Goal: Information Seeking & Learning: Learn about a topic

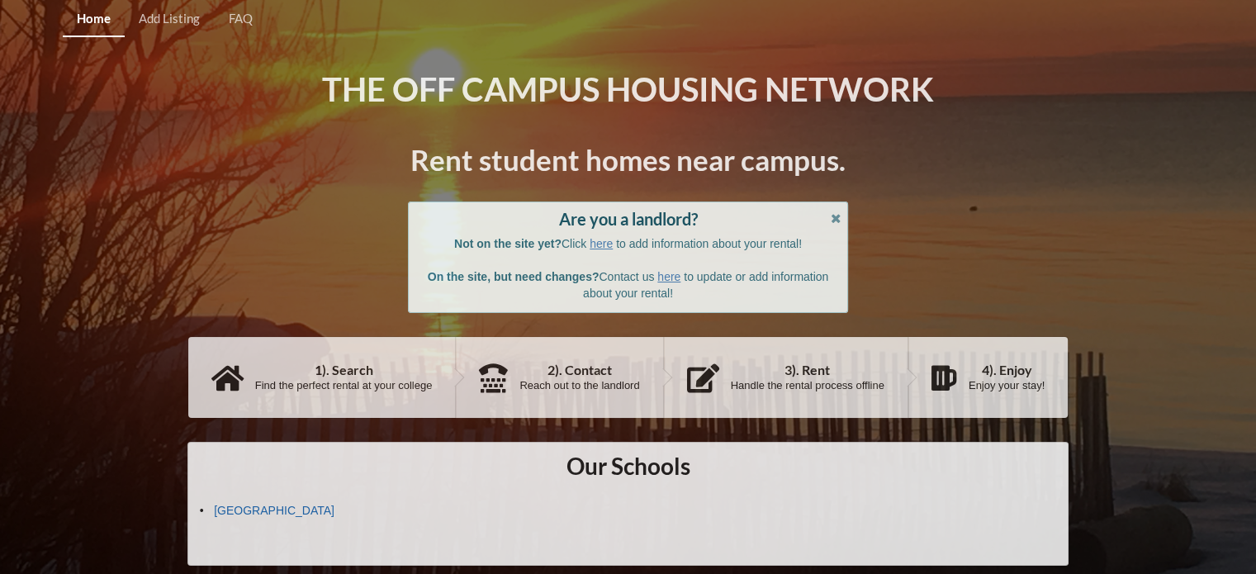
click at [271, 510] on link "[GEOGRAPHIC_DATA]" at bounding box center [274, 510] width 121 height 13
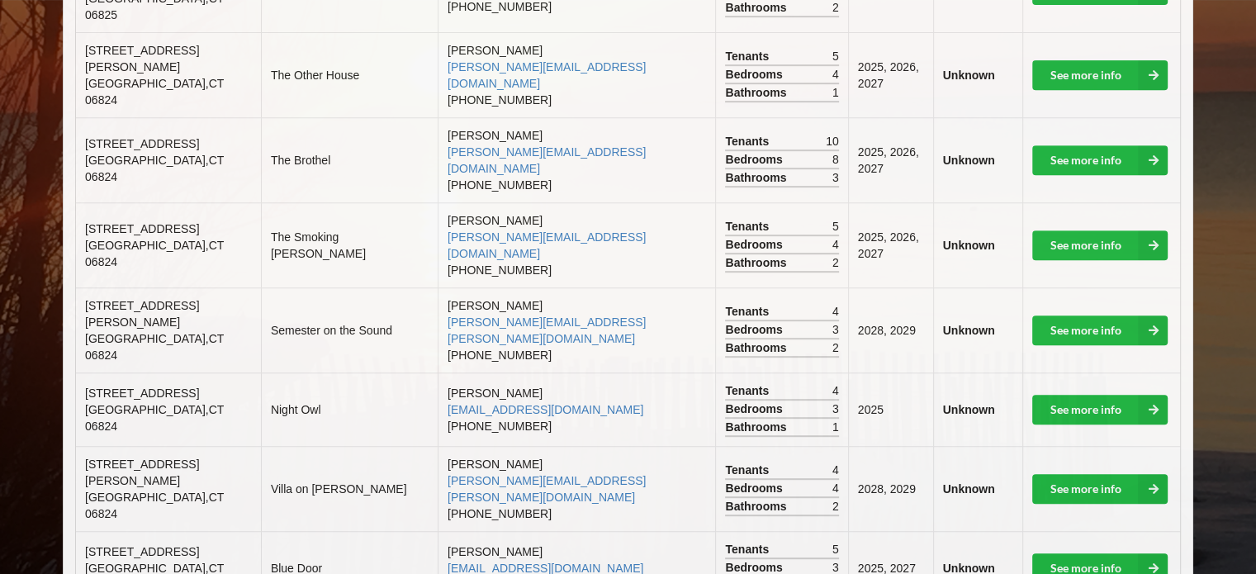
scroll to position [733, 0]
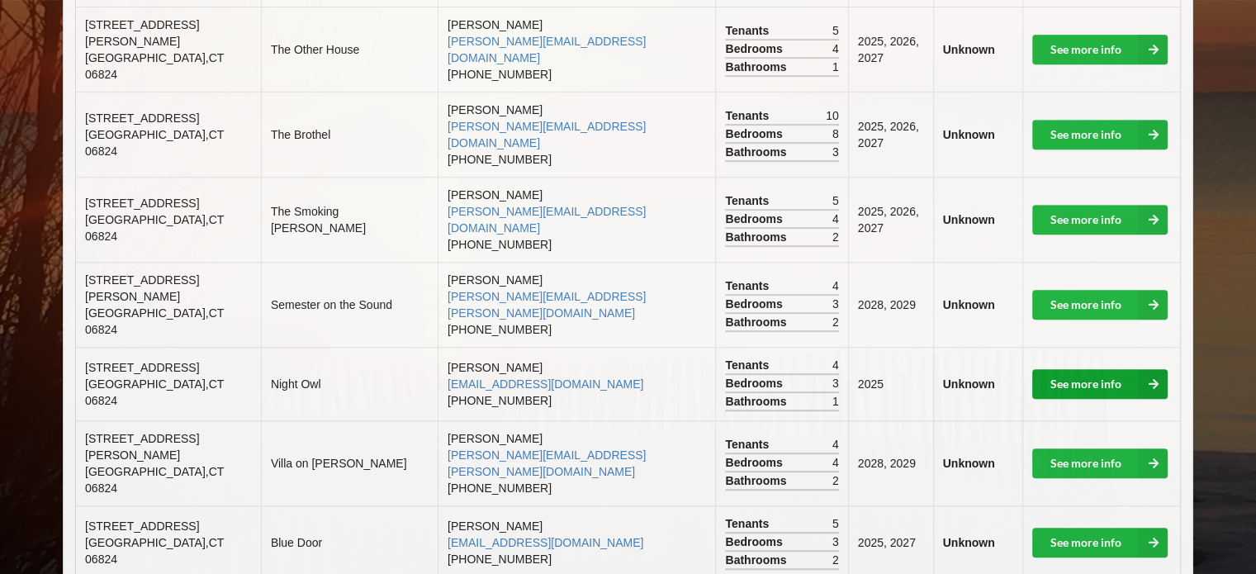
click at [1079, 369] on link "See more info" at bounding box center [1099, 384] width 135 height 30
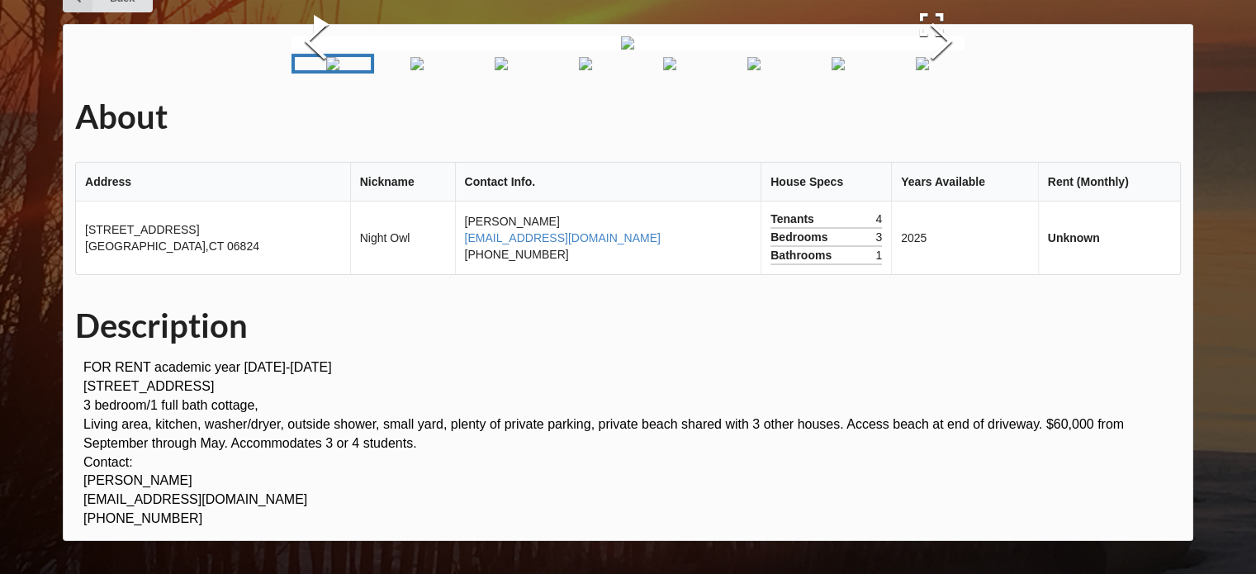
scroll to position [222, 0]
click at [410, 70] on img "Go to Slide 2" at bounding box center [416, 63] width 13 height 13
click at [494, 70] on img "Go to Slide 3" at bounding box center [500, 63] width 13 height 13
click at [929, 70] on img "Go to Slide 8" at bounding box center [922, 63] width 13 height 13
click at [845, 70] on img "Go to Slide 7" at bounding box center [837, 63] width 13 height 13
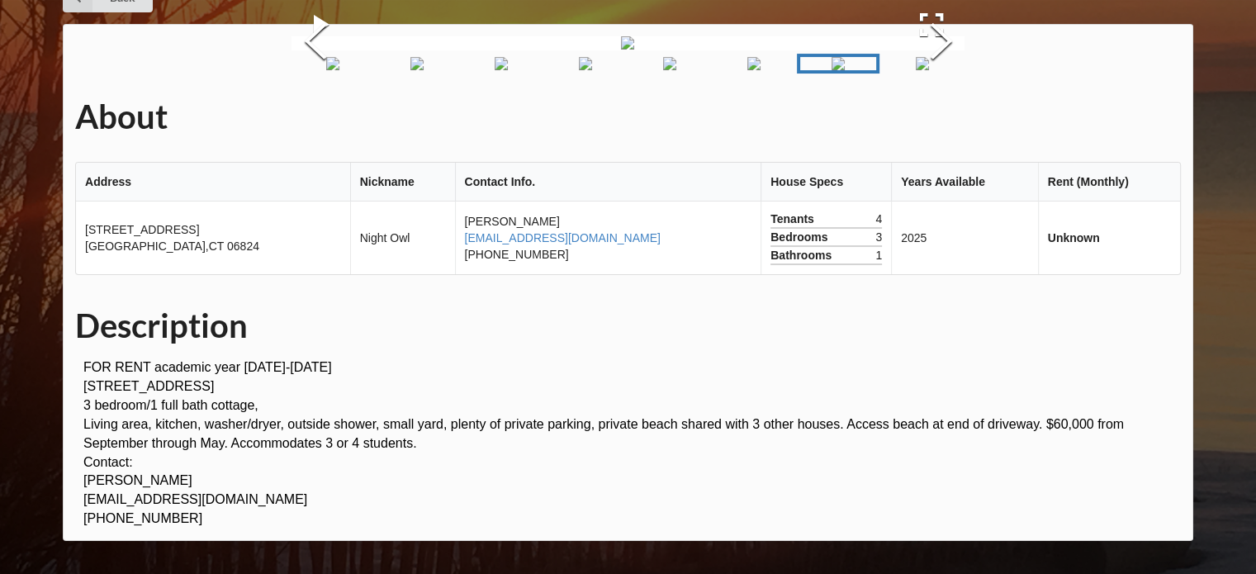
click at [676, 70] on img "Go to Slide 5" at bounding box center [669, 63] width 13 height 13
click at [747, 70] on img "Go to Slide 6" at bounding box center [753, 63] width 13 height 13
click at [579, 70] on img "Go to Slide 4" at bounding box center [585, 63] width 13 height 13
click at [313, 118] on button "Previous Slide" at bounding box center [314, 43] width 46 height 149
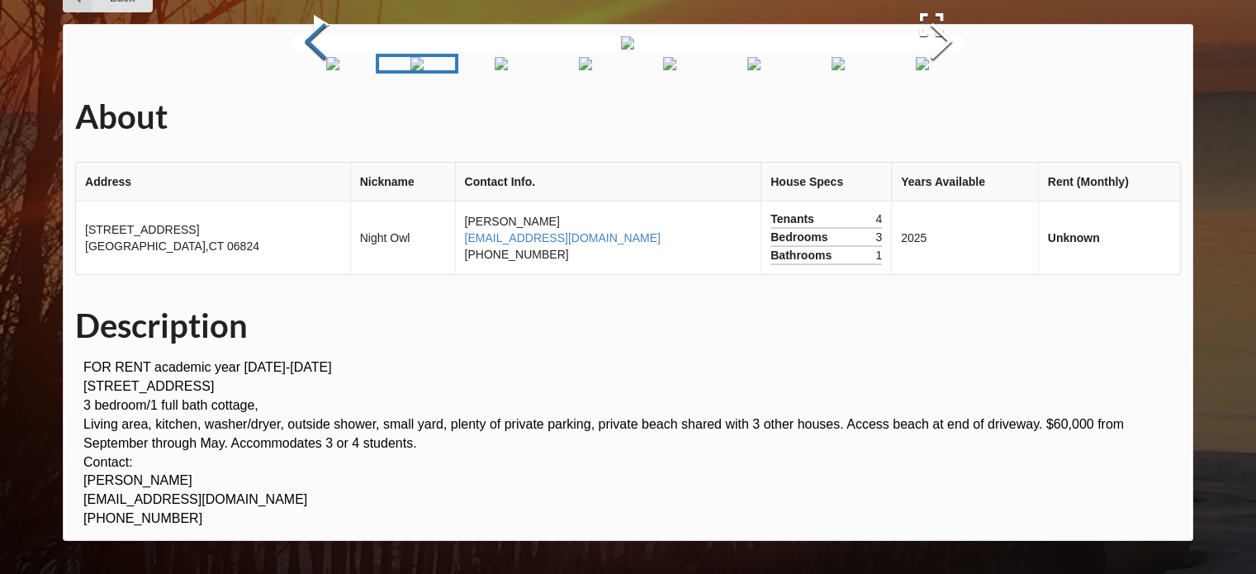
click at [313, 118] on button "Previous Slide" at bounding box center [314, 43] width 46 height 149
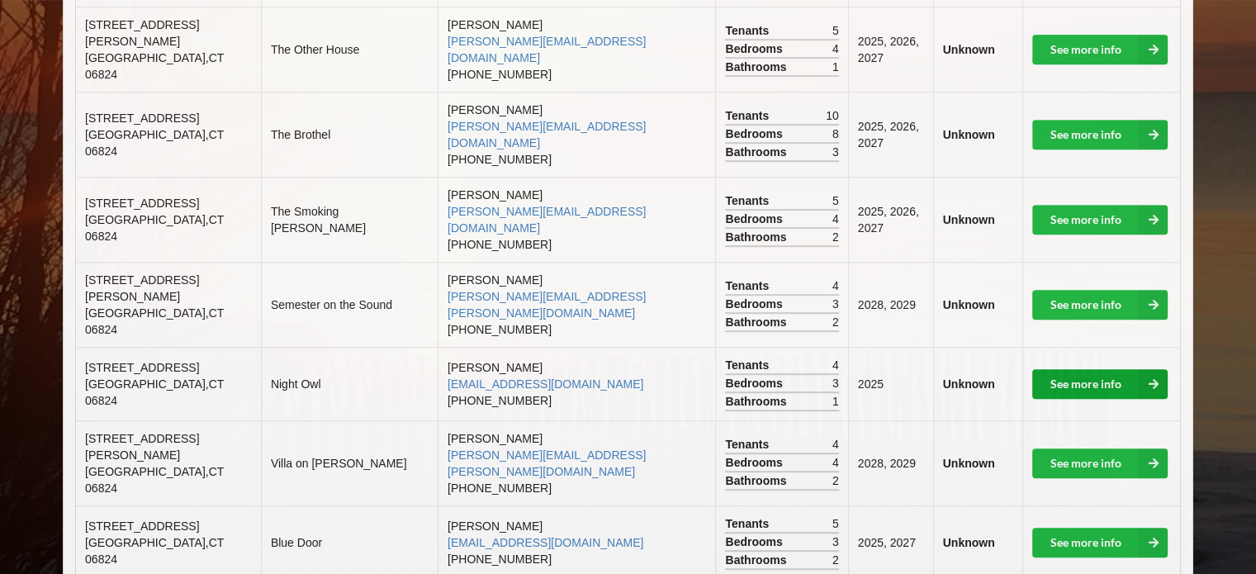
click at [1088, 369] on link "See more info" at bounding box center [1099, 384] width 135 height 30
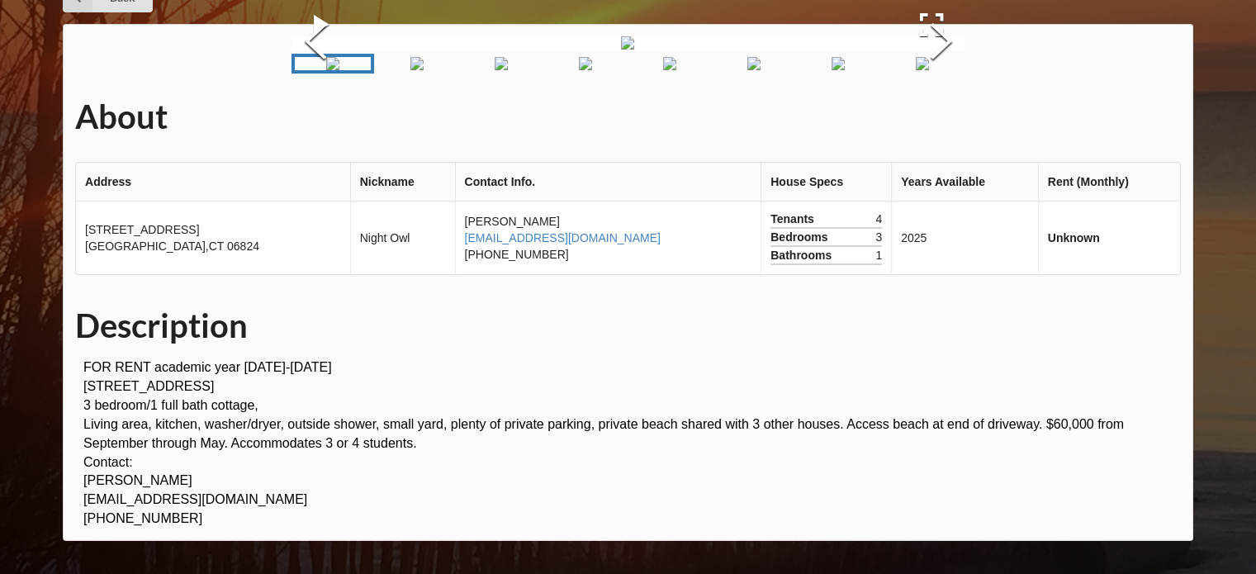
scroll to position [613, 0]
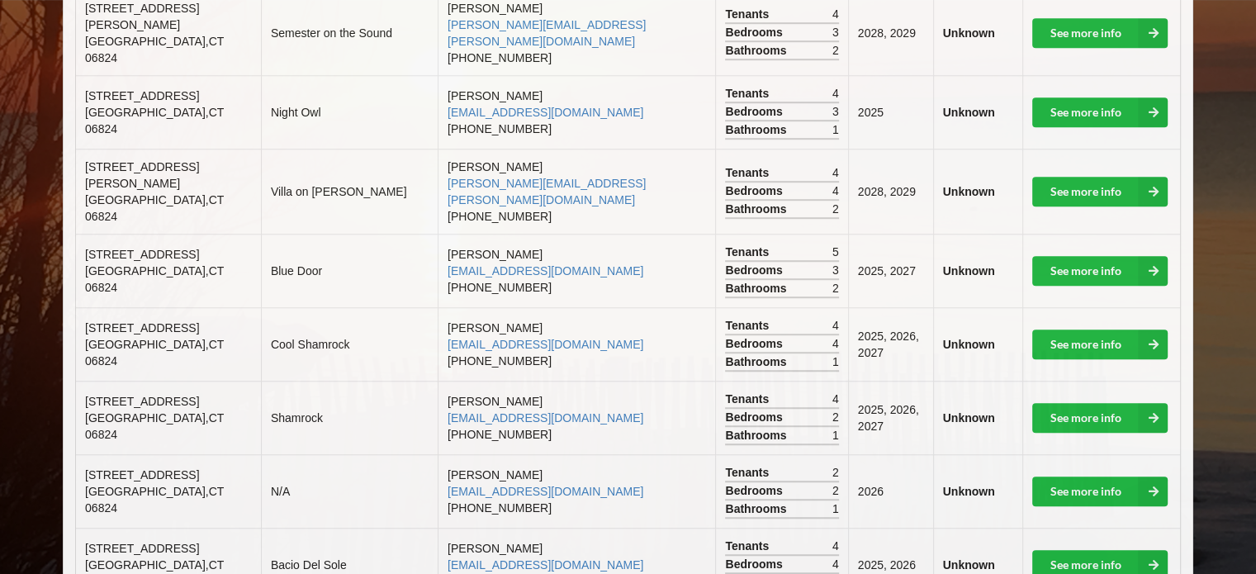
scroll to position [1017, 0]
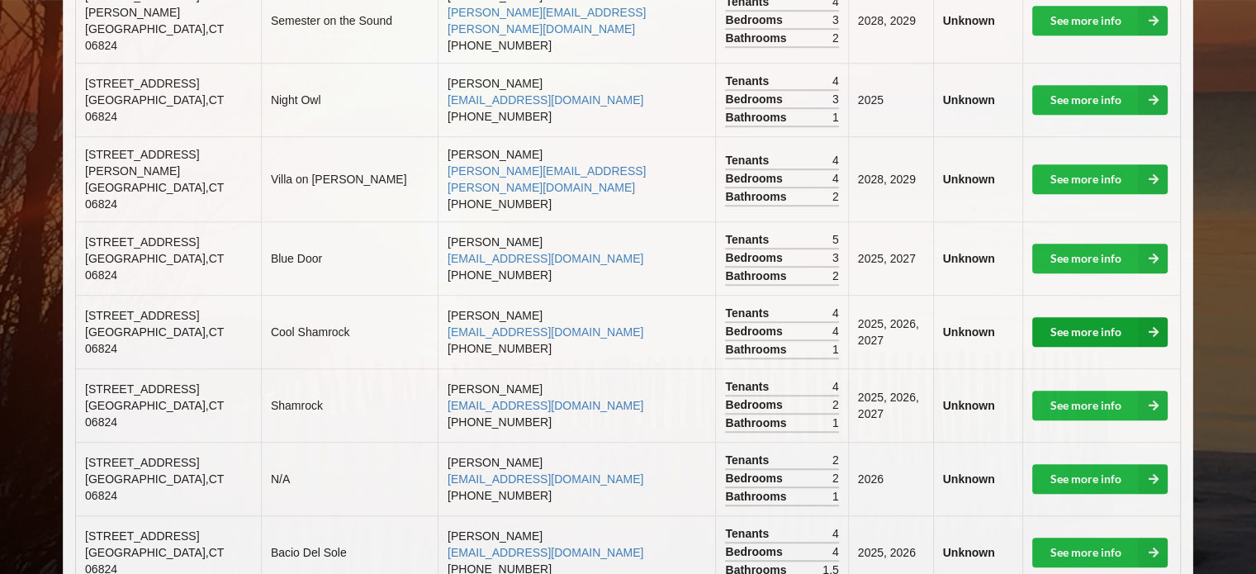
click at [1077, 317] on link "See more info" at bounding box center [1099, 332] width 135 height 30
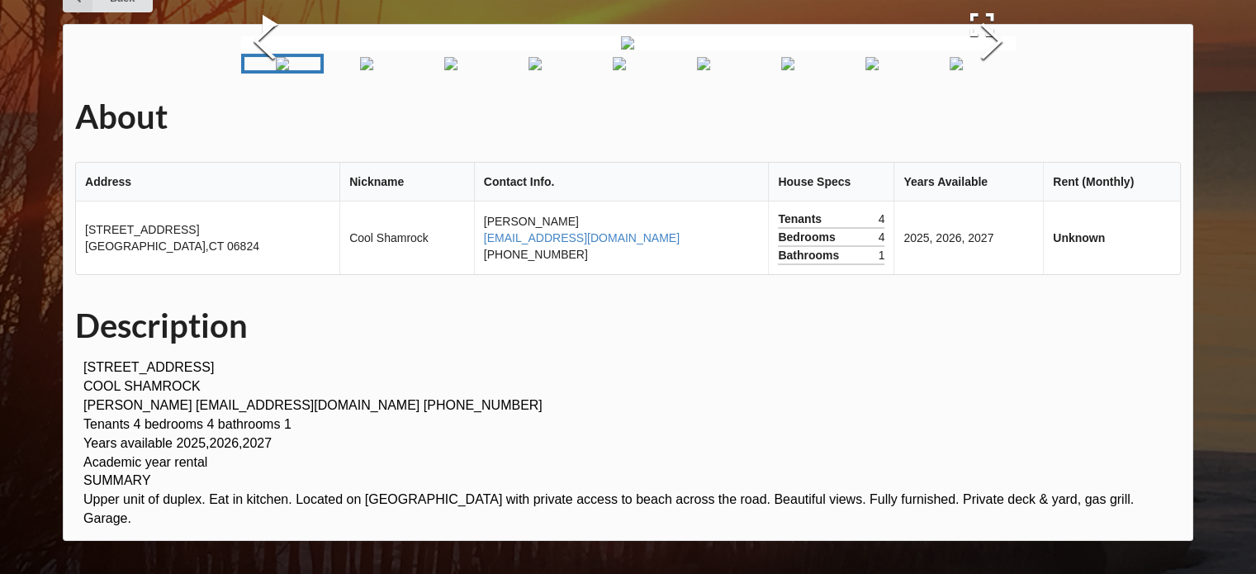
scroll to position [594, 0]
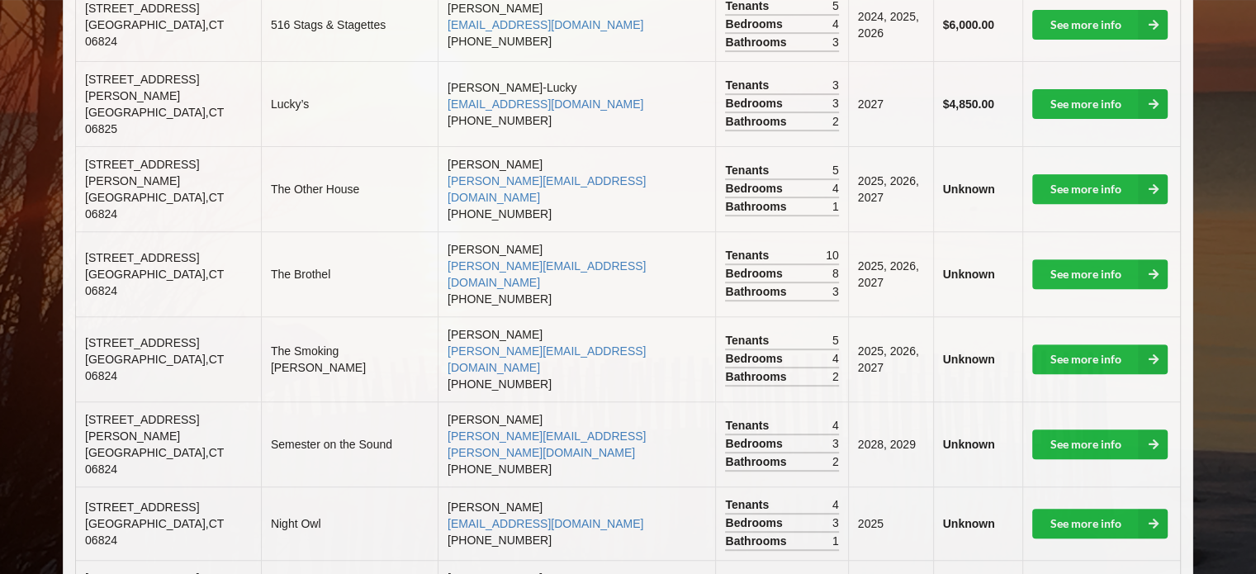
scroll to position [1017, 0]
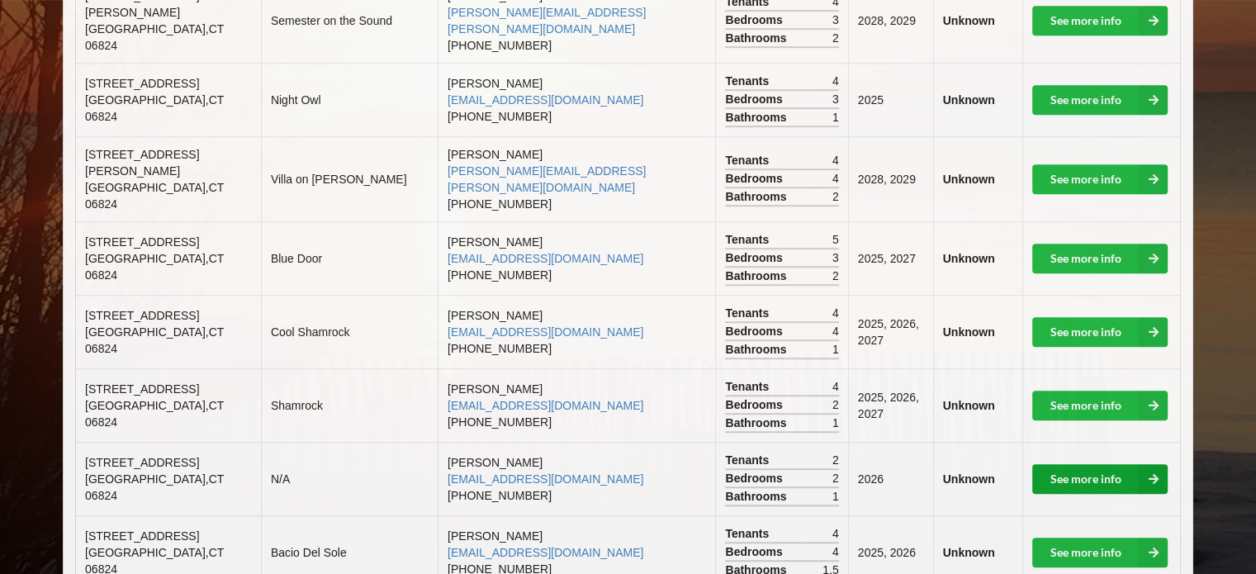
click at [1078, 464] on link "See more info" at bounding box center [1099, 479] width 135 height 30
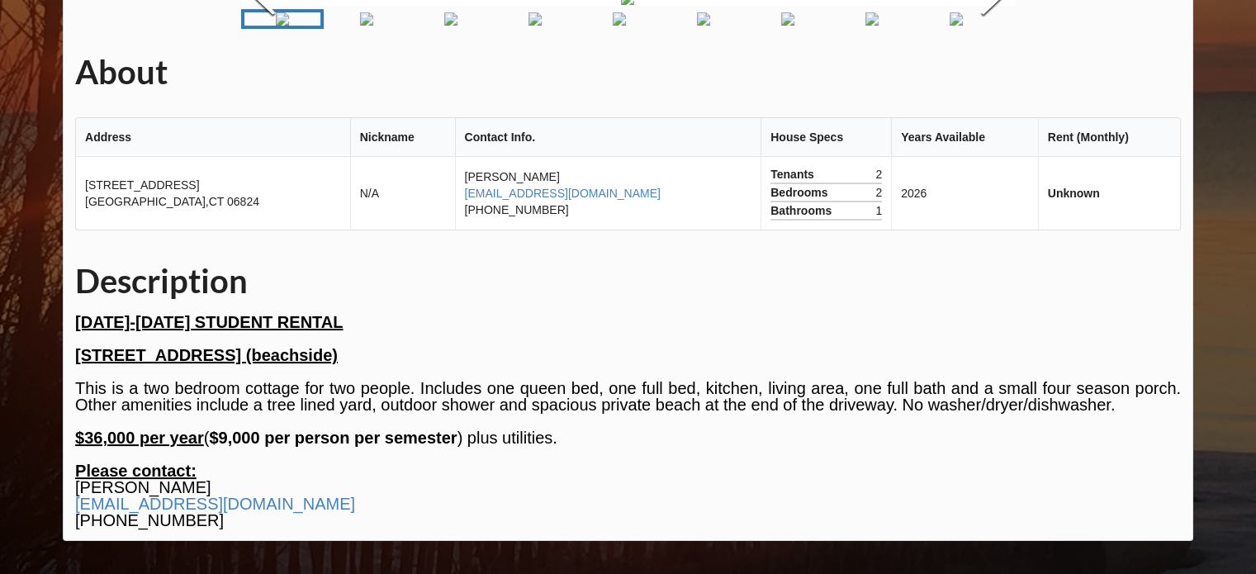
scroll to position [641, 0]
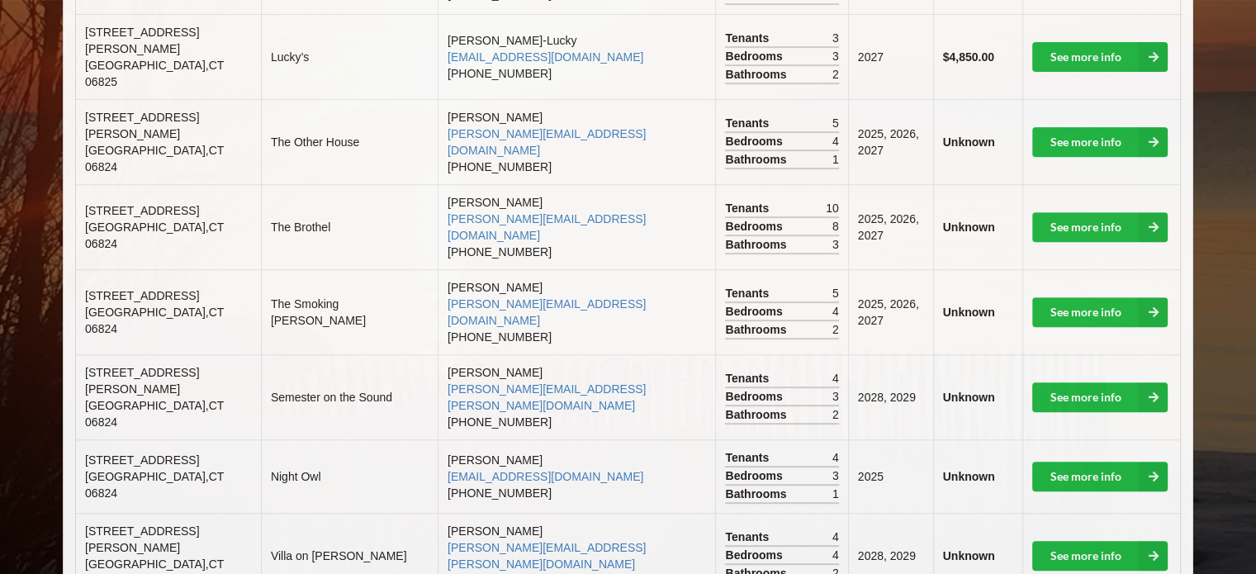
scroll to position [1017, 0]
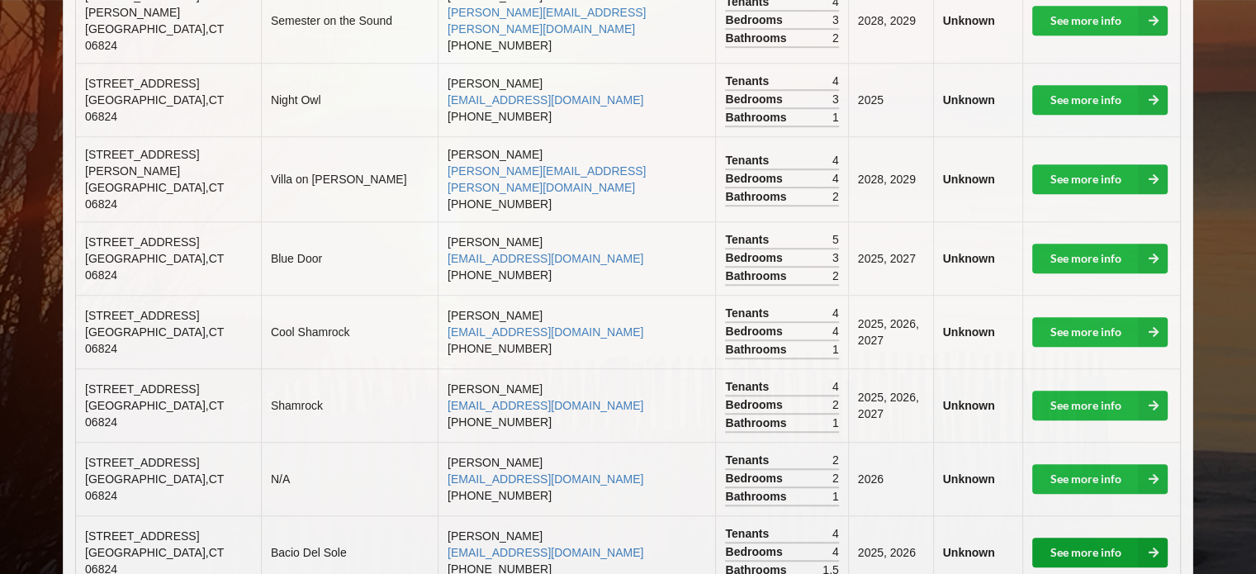
click at [1099, 537] on link "See more info" at bounding box center [1099, 552] width 135 height 30
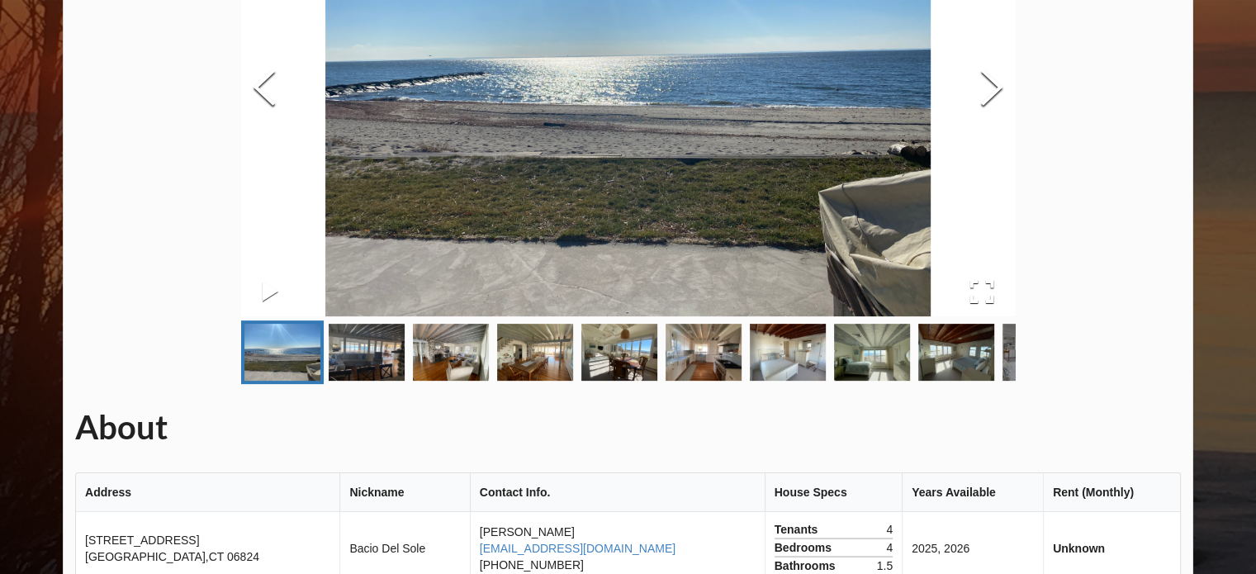
scroll to position [258, 0]
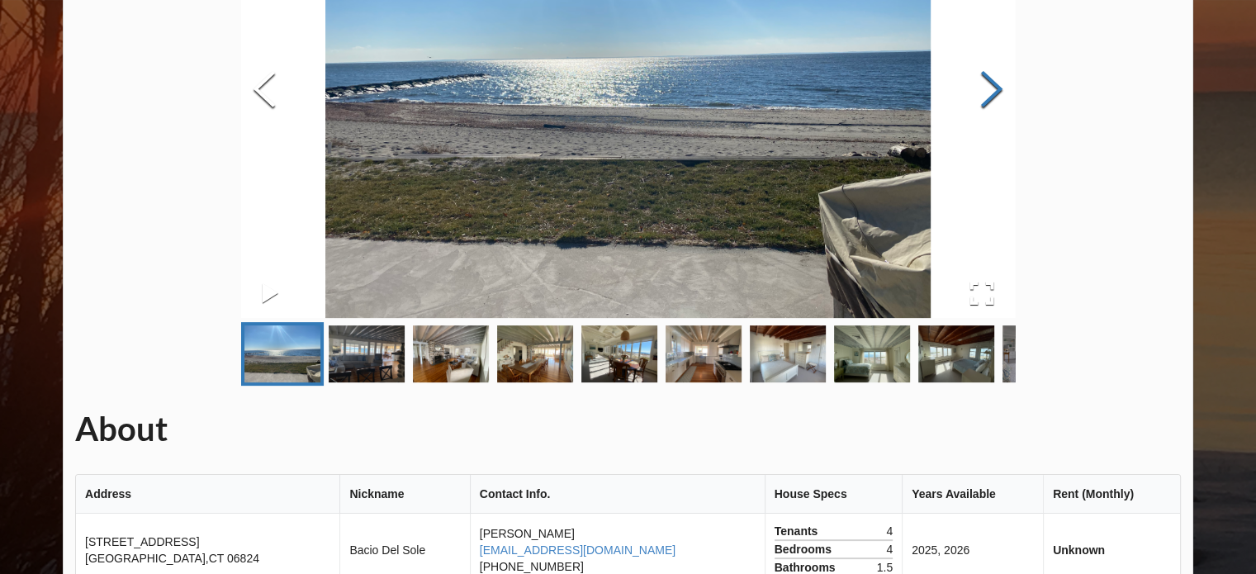
click at [986, 82] on button "Next Slide" at bounding box center [991, 91] width 46 height 149
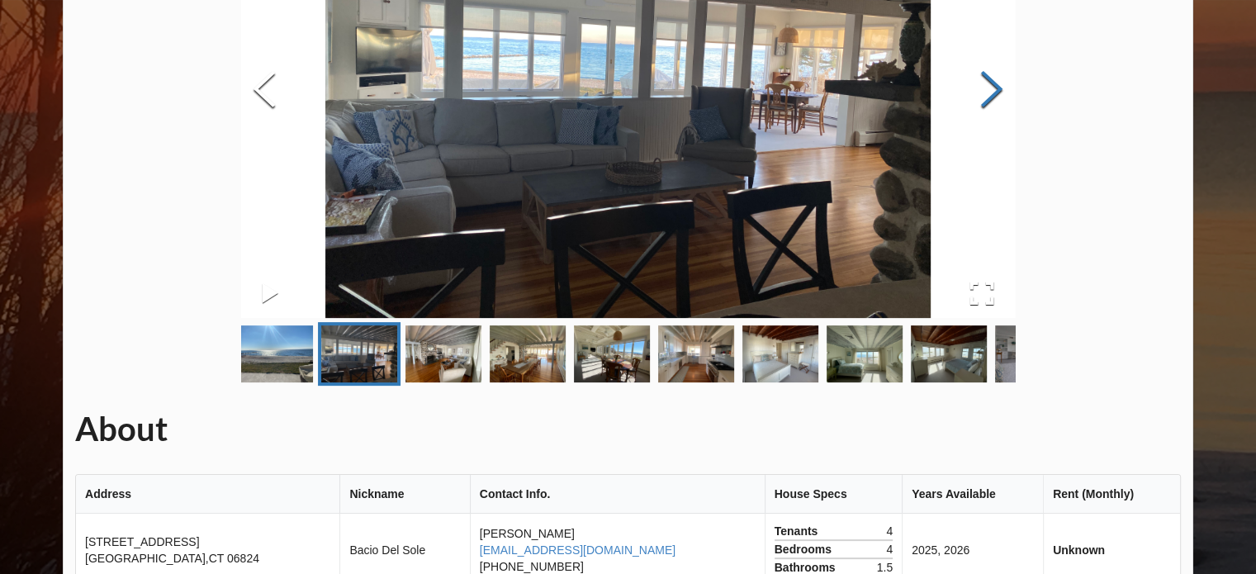
click at [986, 82] on button "Next Slide" at bounding box center [991, 91] width 46 height 149
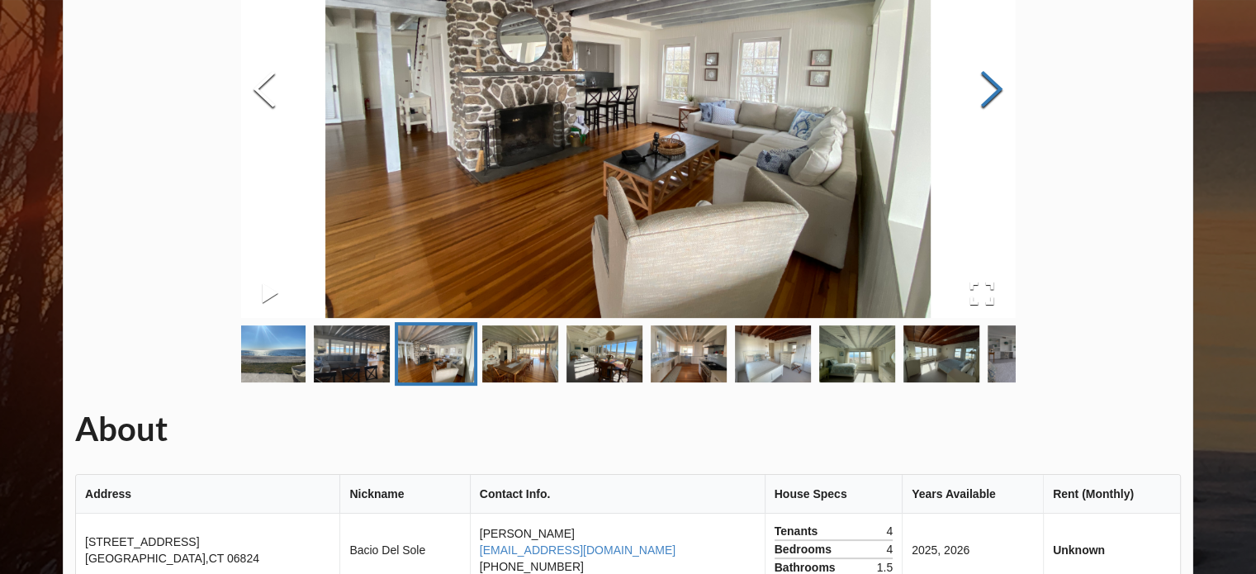
click at [986, 82] on button "Next Slide" at bounding box center [991, 91] width 46 height 149
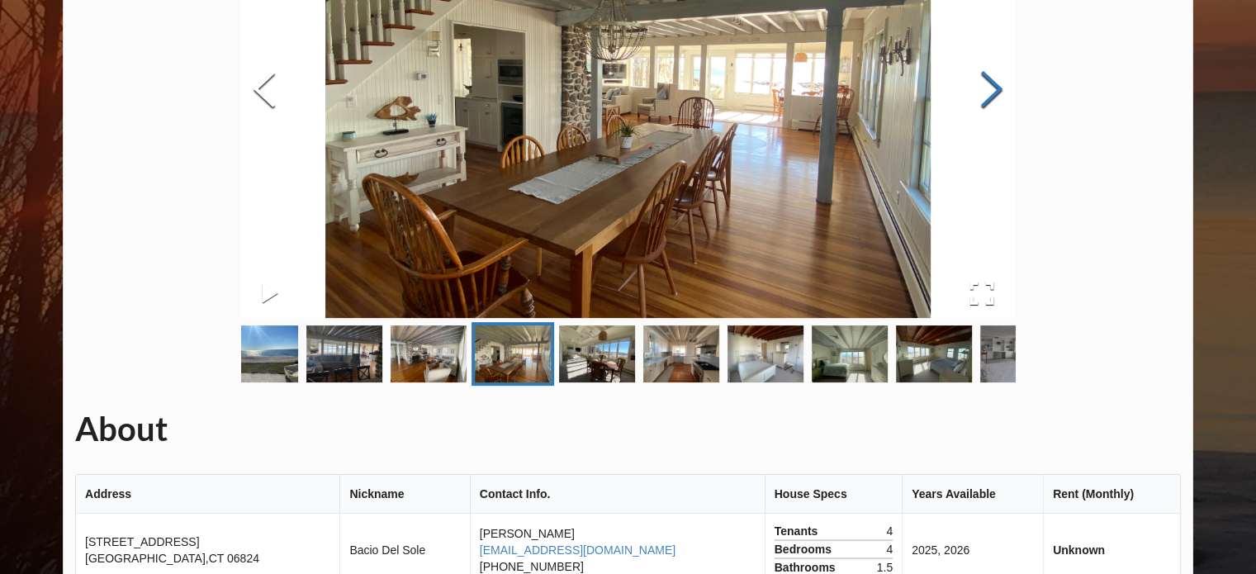
click at [986, 82] on button "Next Slide" at bounding box center [991, 91] width 46 height 149
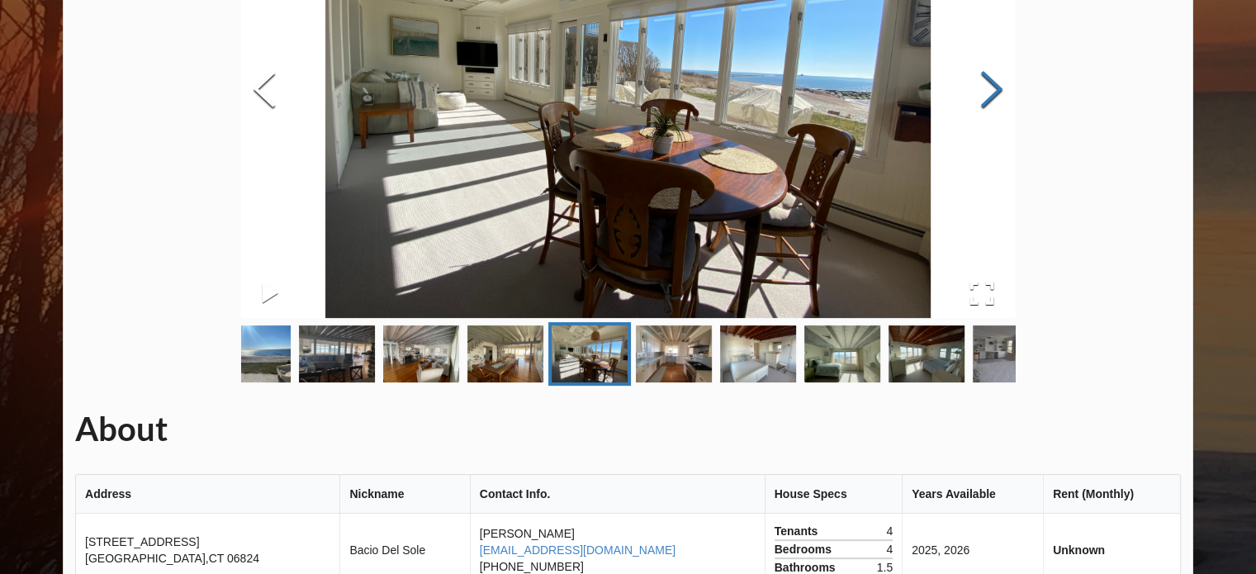
click at [986, 82] on button "Next Slide" at bounding box center [991, 91] width 46 height 149
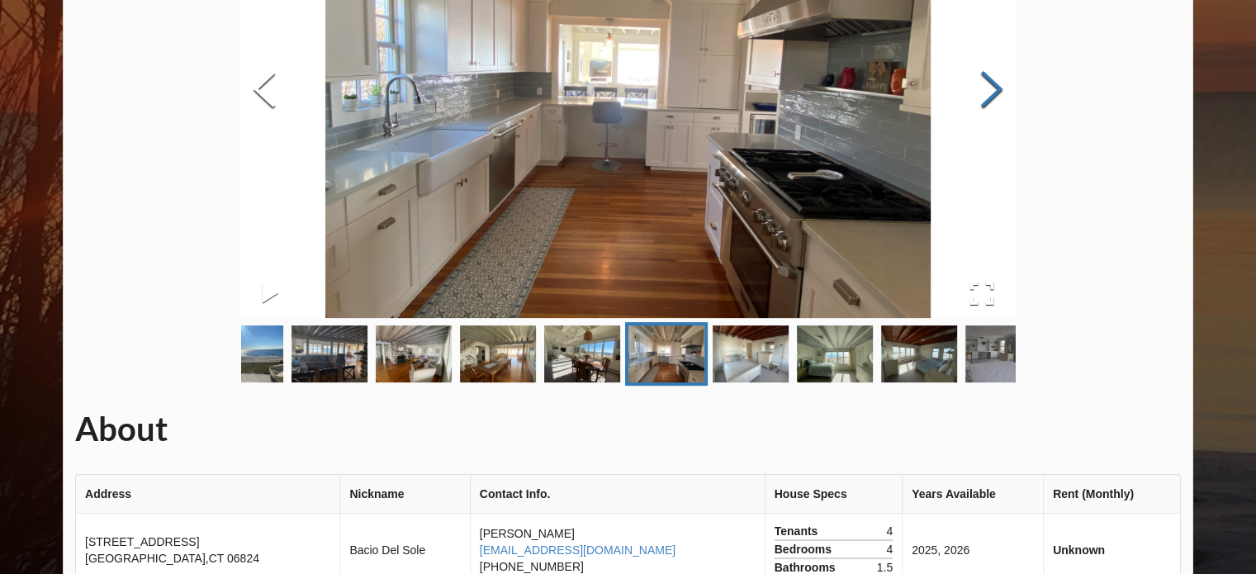
click at [986, 82] on button "Next Slide" at bounding box center [991, 91] width 46 height 149
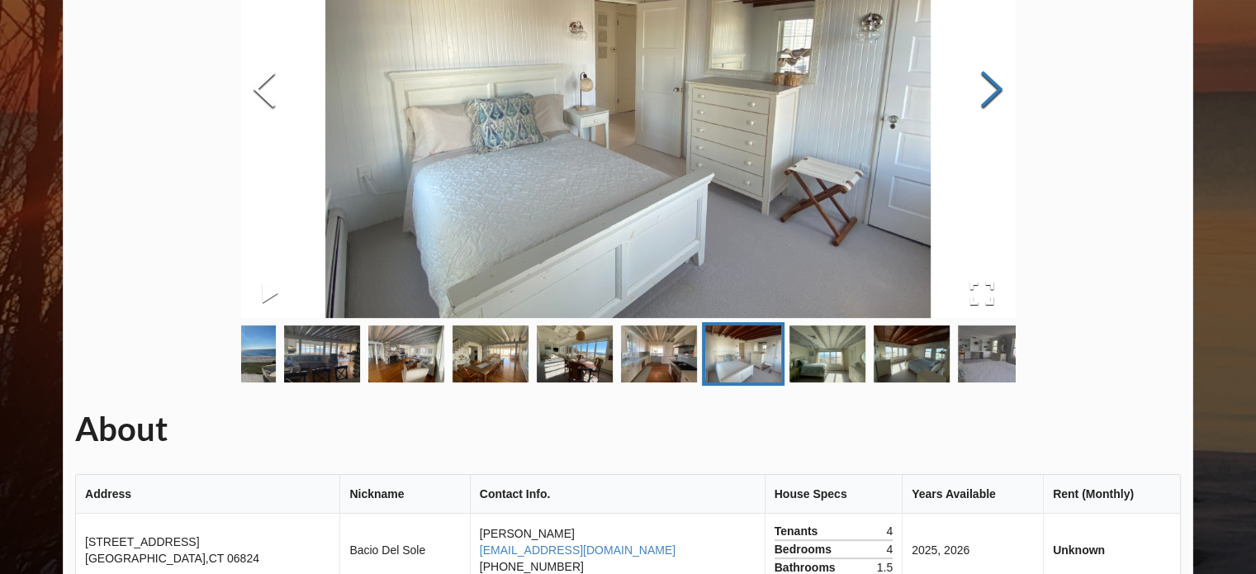
click at [986, 82] on button "Next Slide" at bounding box center [991, 91] width 46 height 149
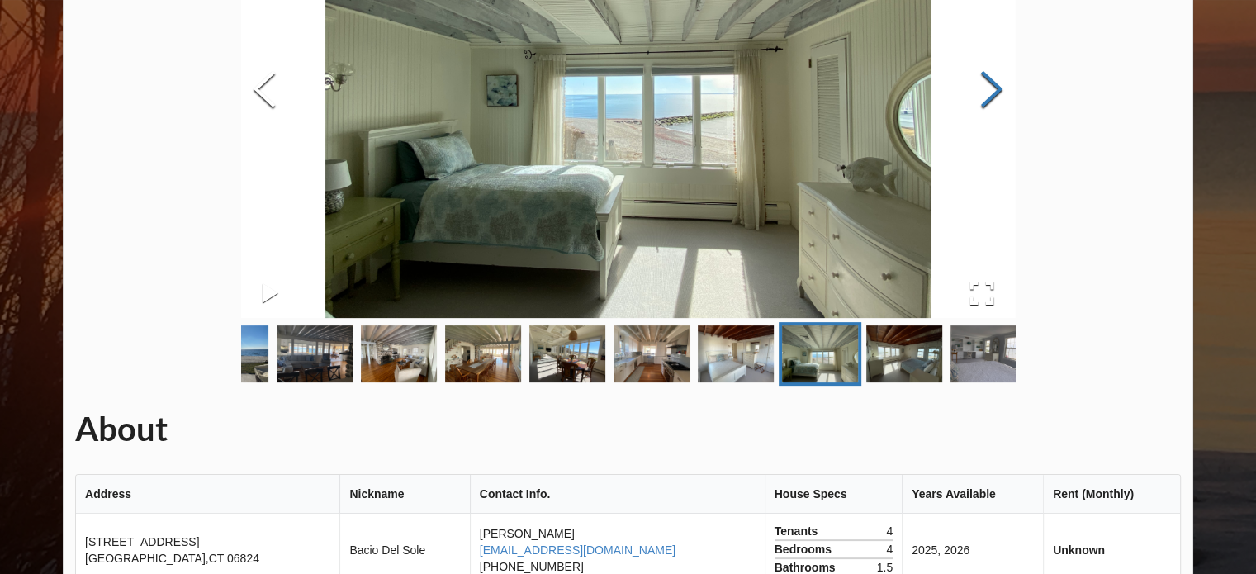
click at [986, 82] on button "Next Slide" at bounding box center [991, 91] width 46 height 149
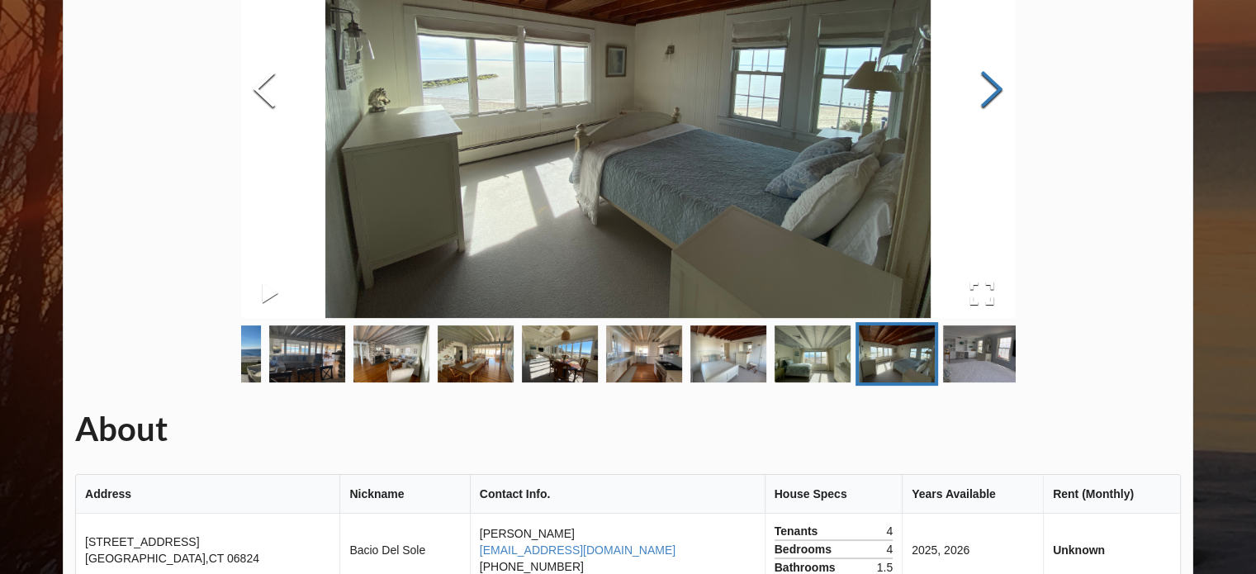
click at [986, 82] on button "Next Slide" at bounding box center [991, 91] width 46 height 149
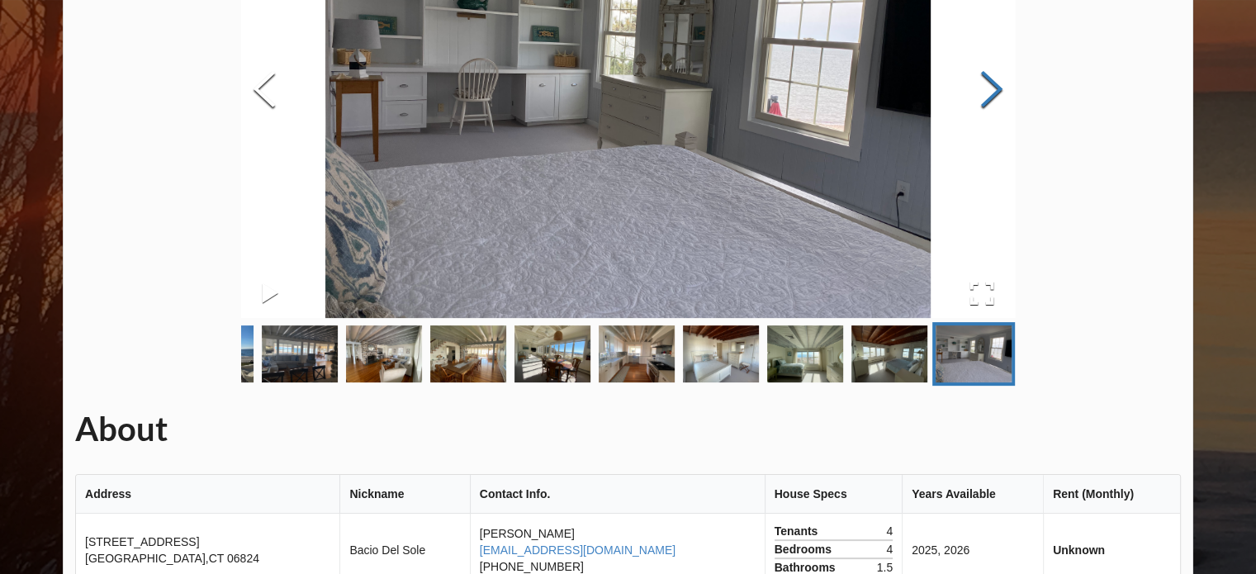
click at [986, 82] on button "Next Slide" at bounding box center [991, 91] width 46 height 149
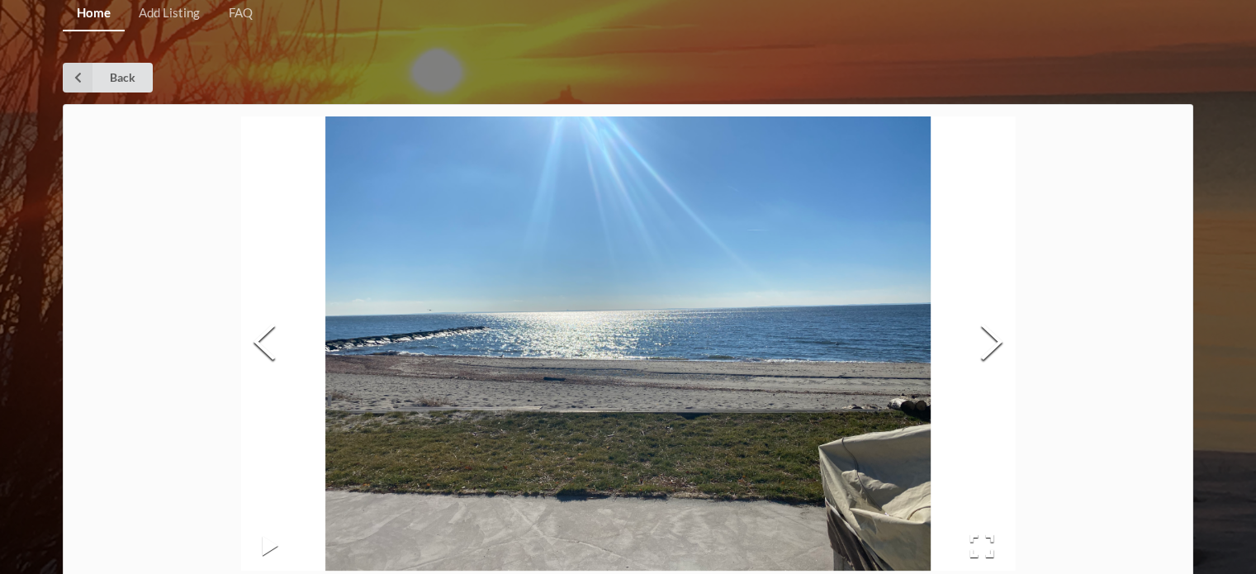
scroll to position [0, 0]
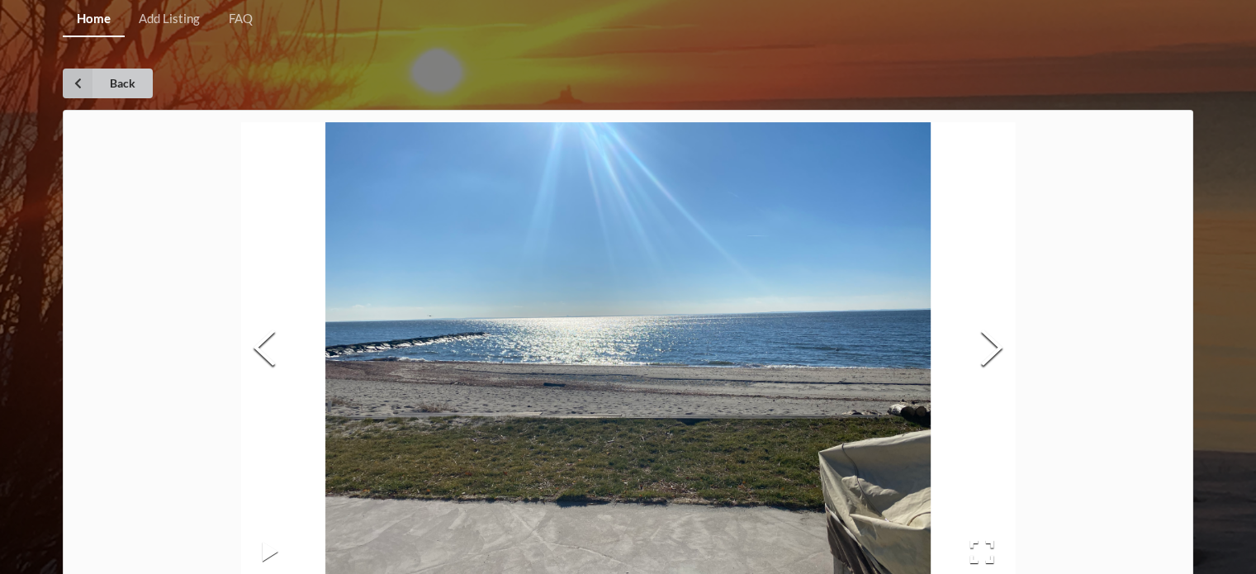
click at [138, 82] on link "Back" at bounding box center [108, 84] width 90 height 30
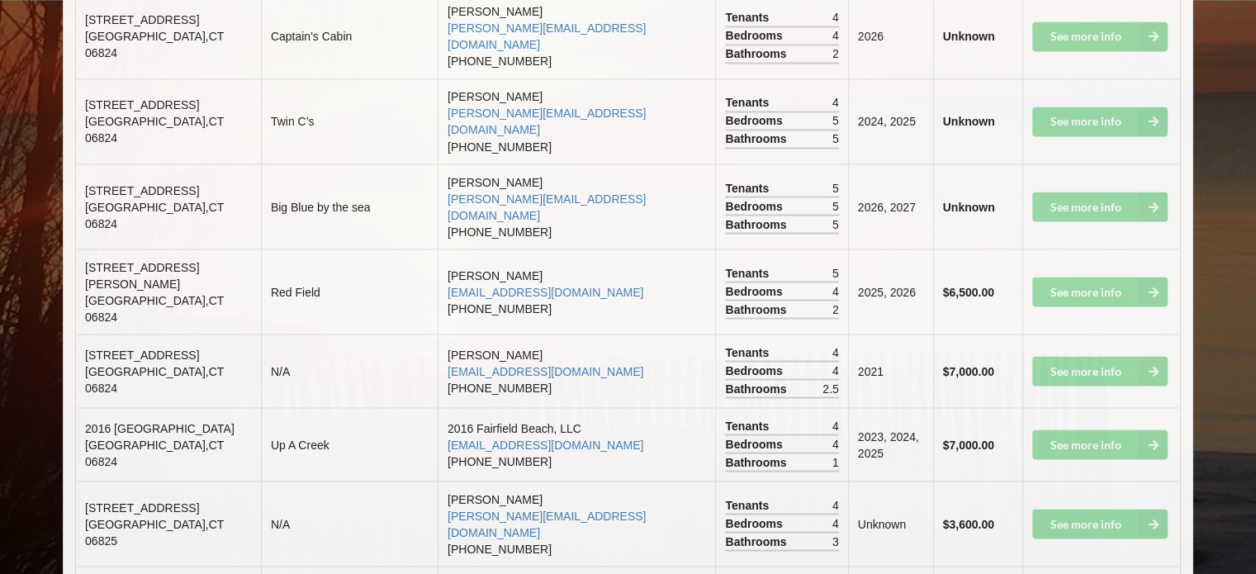
scroll to position [1168, 0]
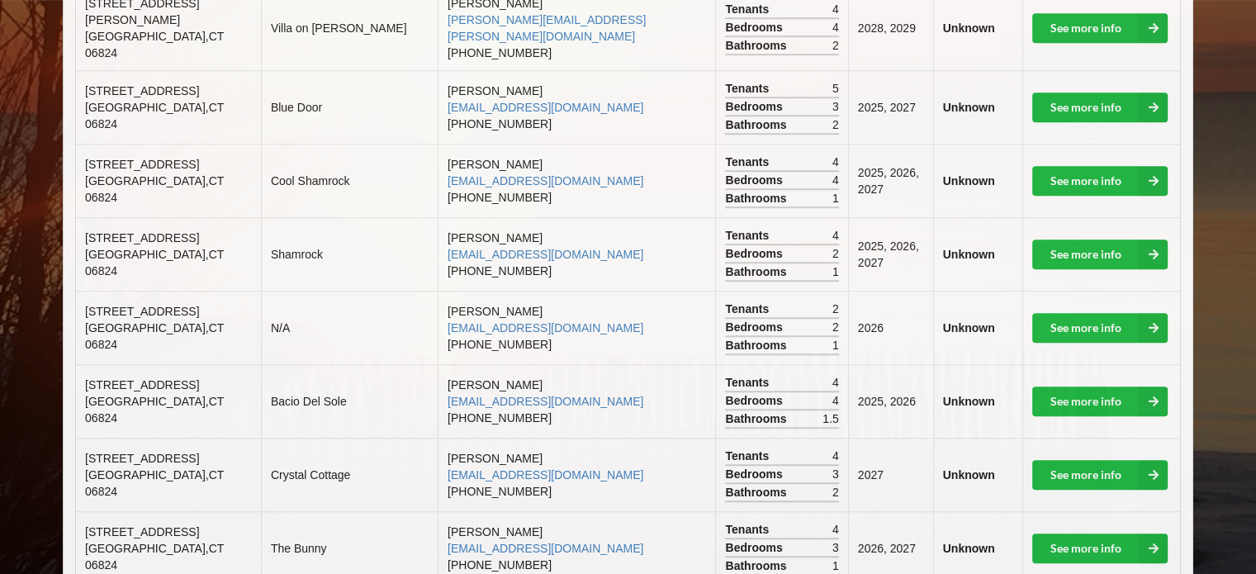
click at [157, 452] on span "[STREET_ADDRESS]" at bounding box center [142, 458] width 114 height 13
click at [1055, 460] on link "See more info" at bounding box center [1099, 475] width 135 height 30
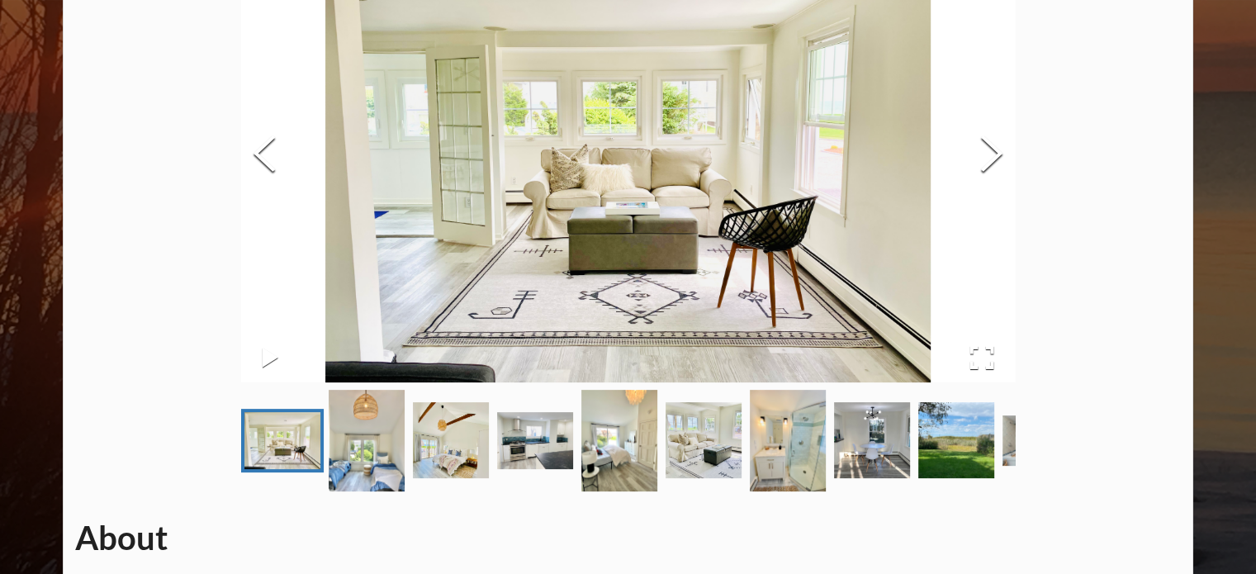
scroll to position [743, 0]
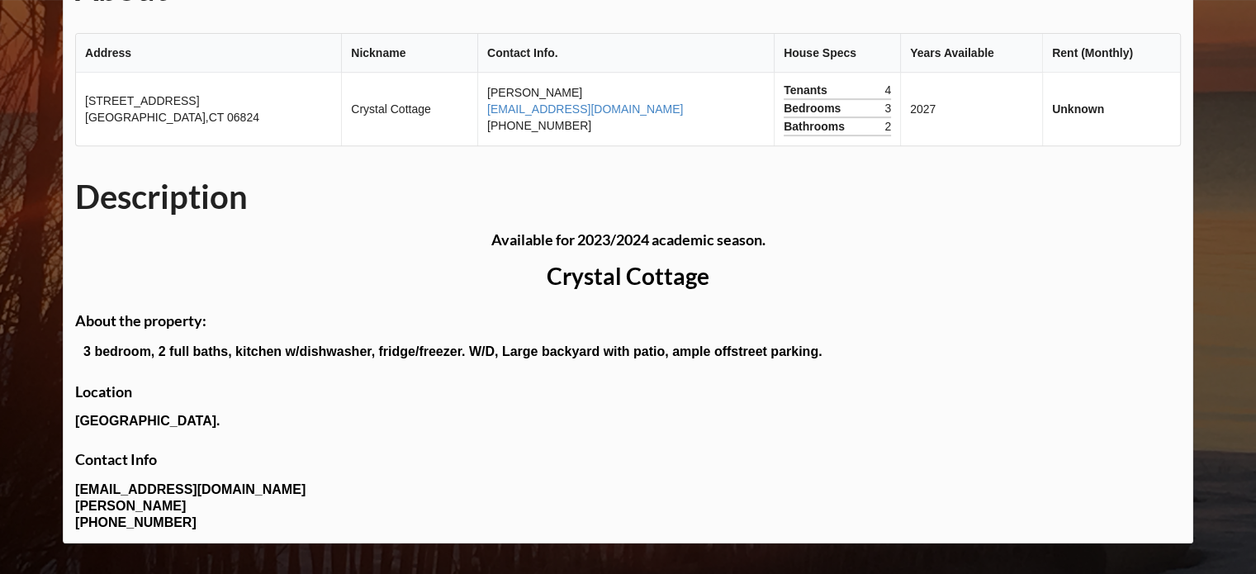
scroll to position [1168, 0]
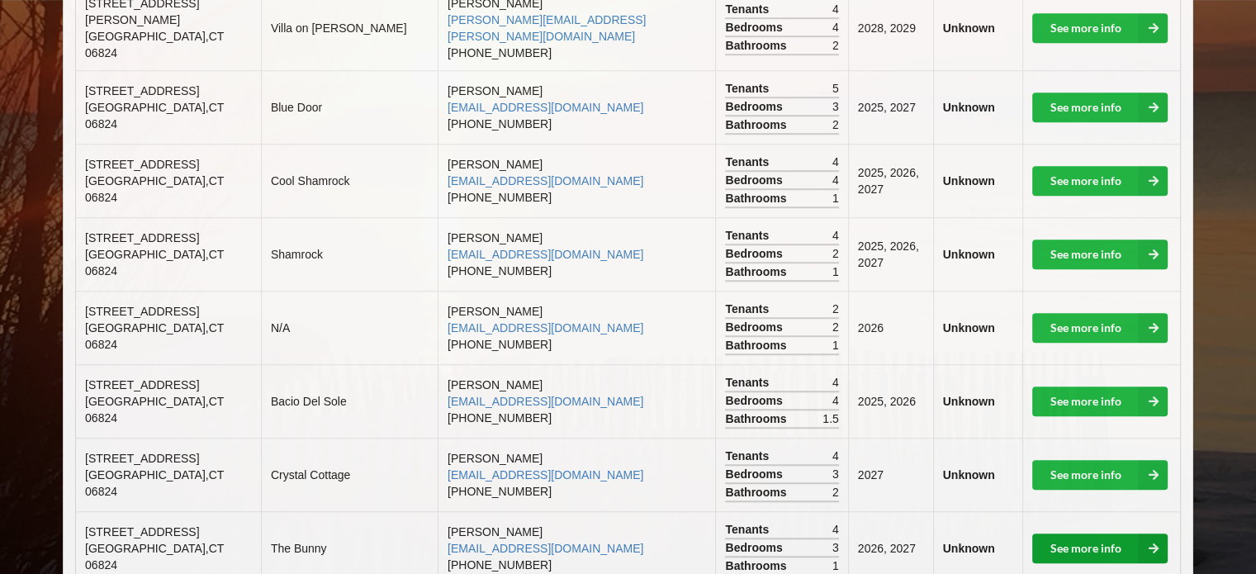
click at [1091, 533] on link "See more info" at bounding box center [1099, 548] width 135 height 30
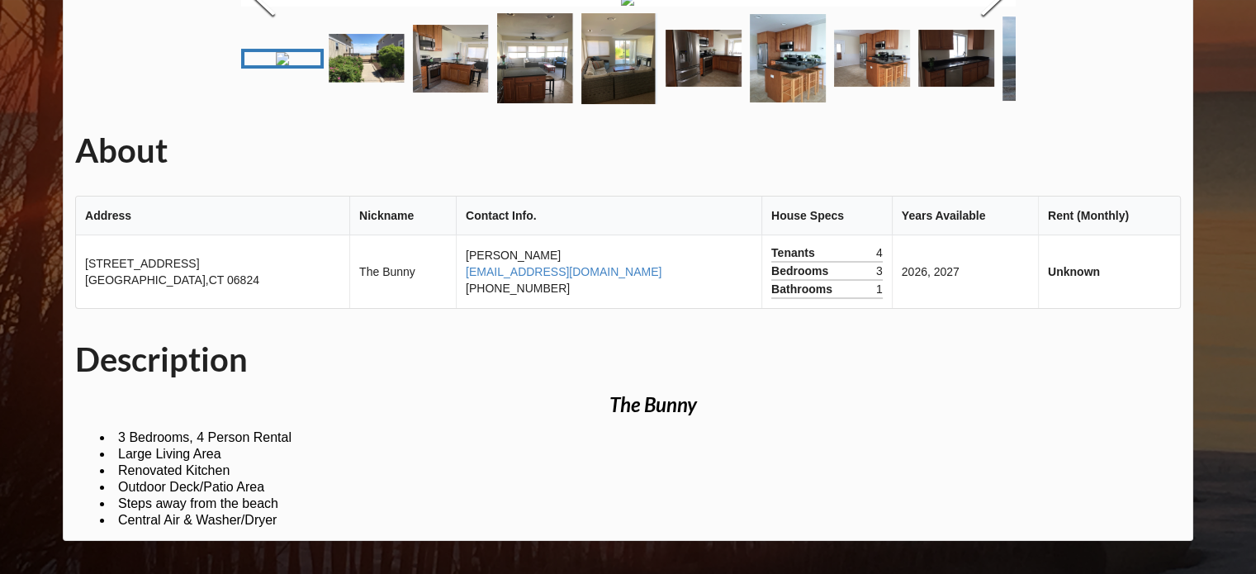
scroll to position [570, 0]
click at [289, 65] on img "Go to Slide 1" at bounding box center [282, 58] width 13 height 13
click at [283, 65] on img "Go to Slide 1" at bounding box center [282, 58] width 13 height 13
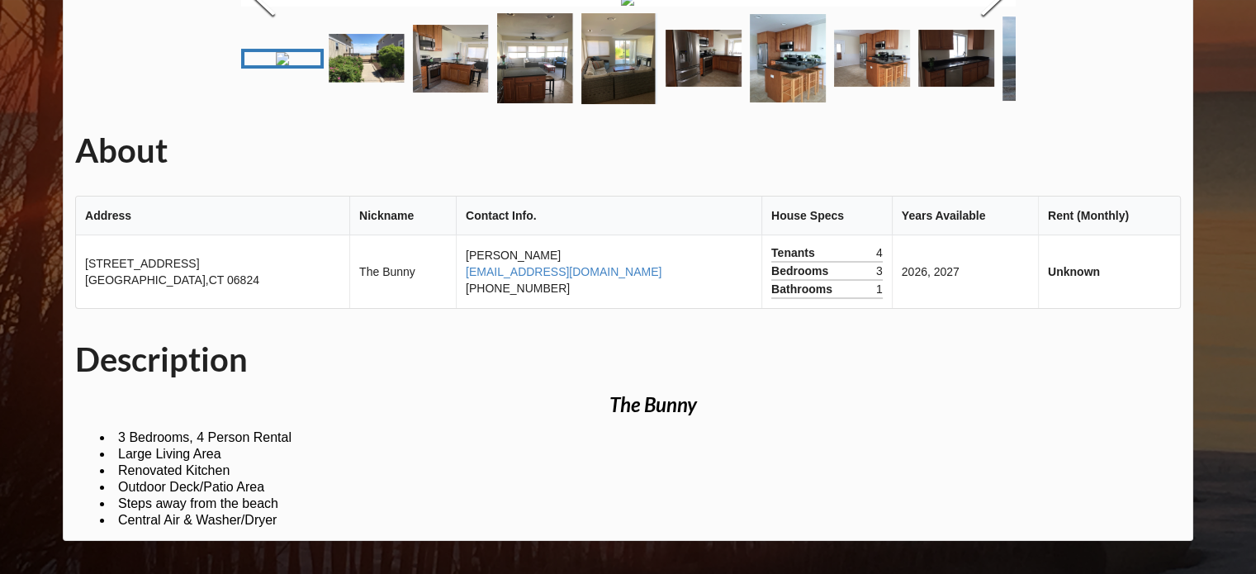
click at [283, 65] on img "Go to Slide 1" at bounding box center [282, 58] width 13 height 13
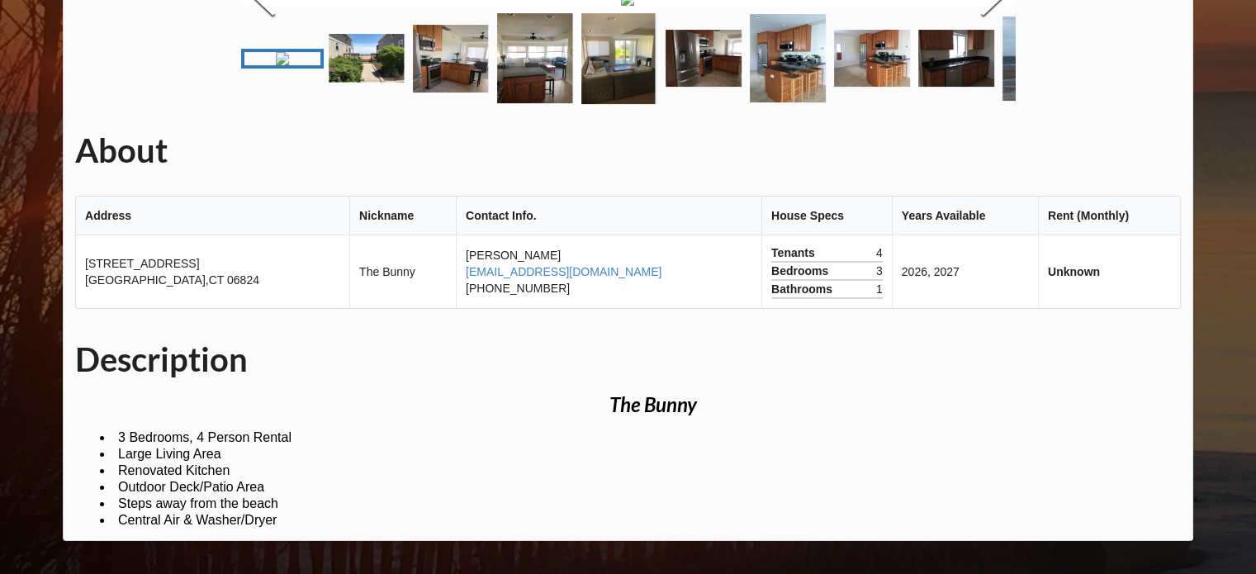
click at [283, 65] on img "Go to Slide 1" at bounding box center [282, 58] width 13 height 13
click at [422, 88] on img "Go to Slide 3" at bounding box center [451, 59] width 76 height 68
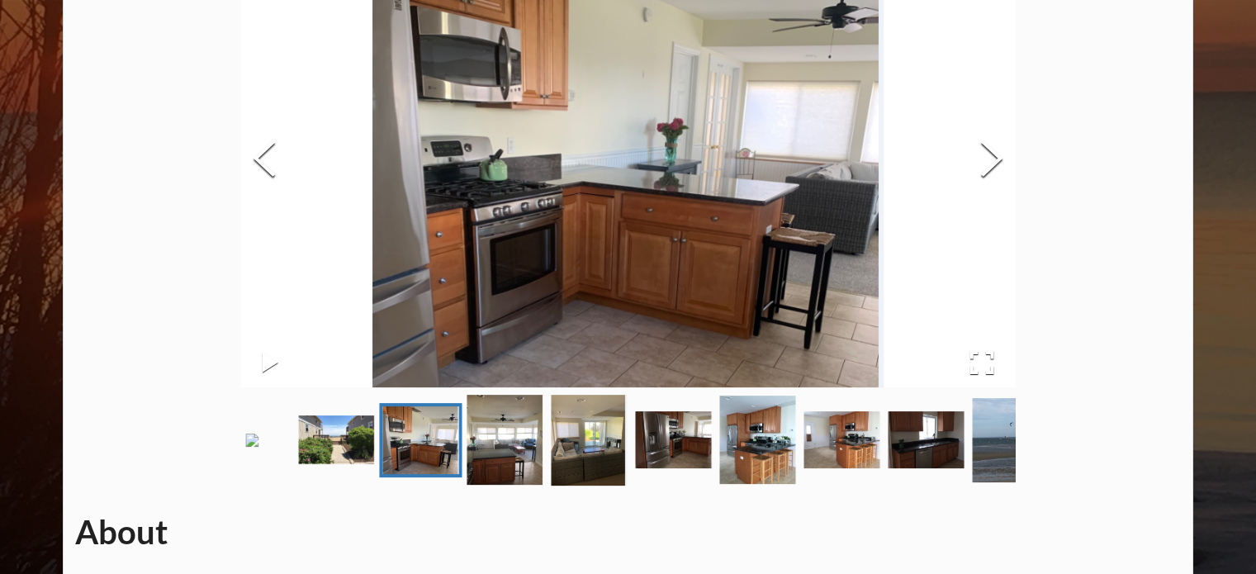
scroll to position [195, 0]
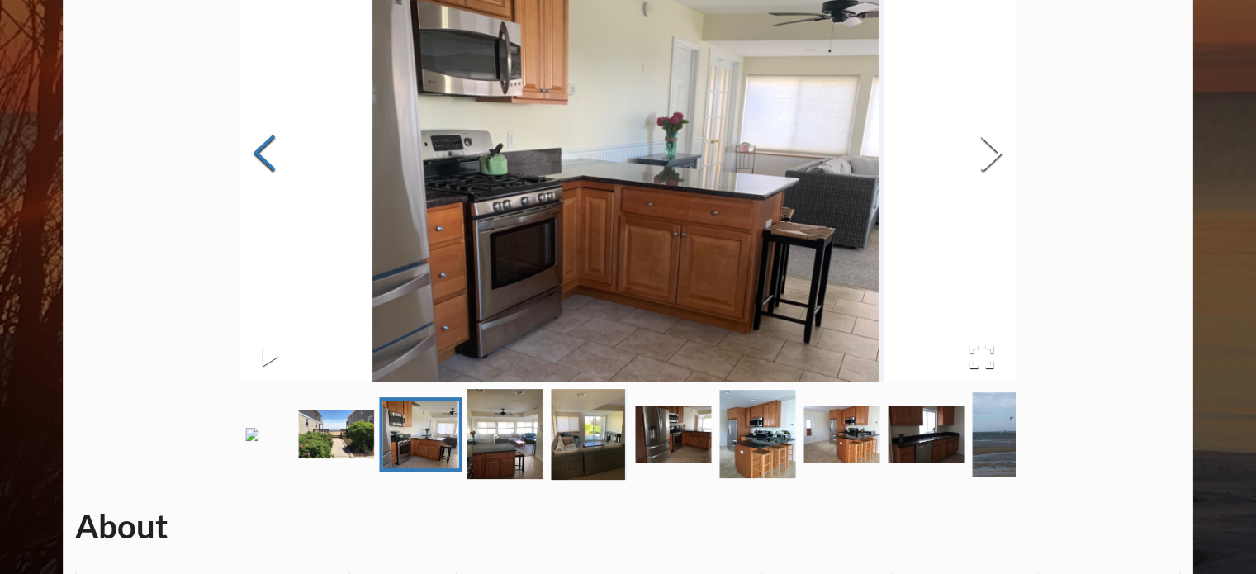
click at [277, 163] on button "Previous Slide" at bounding box center [264, 154] width 46 height 149
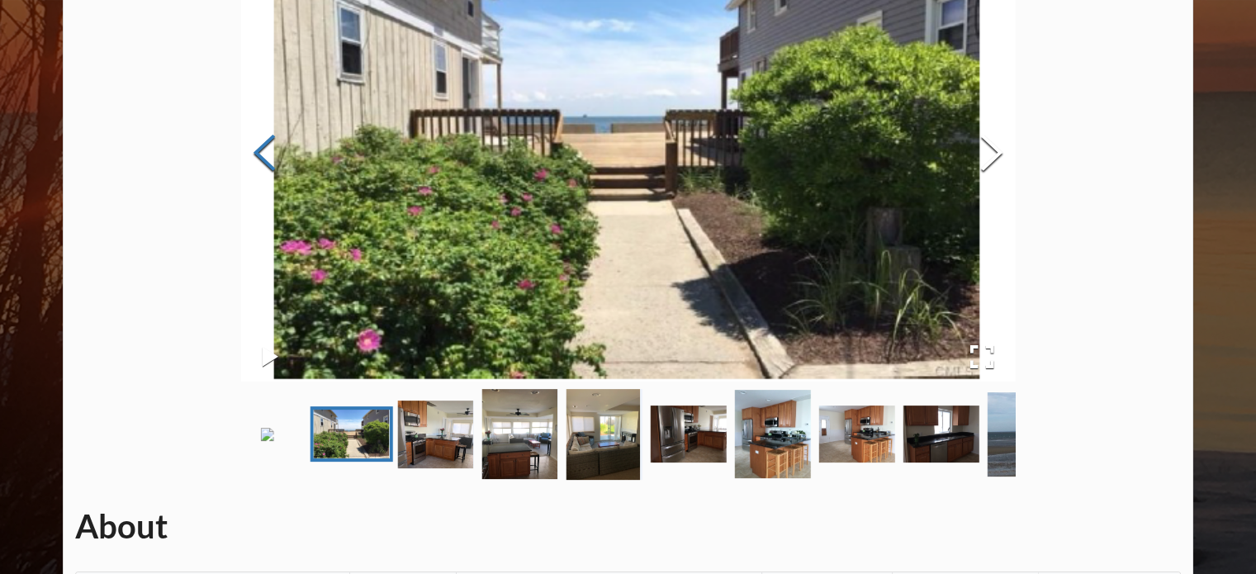
click at [277, 163] on button "Previous Slide" at bounding box center [264, 154] width 46 height 149
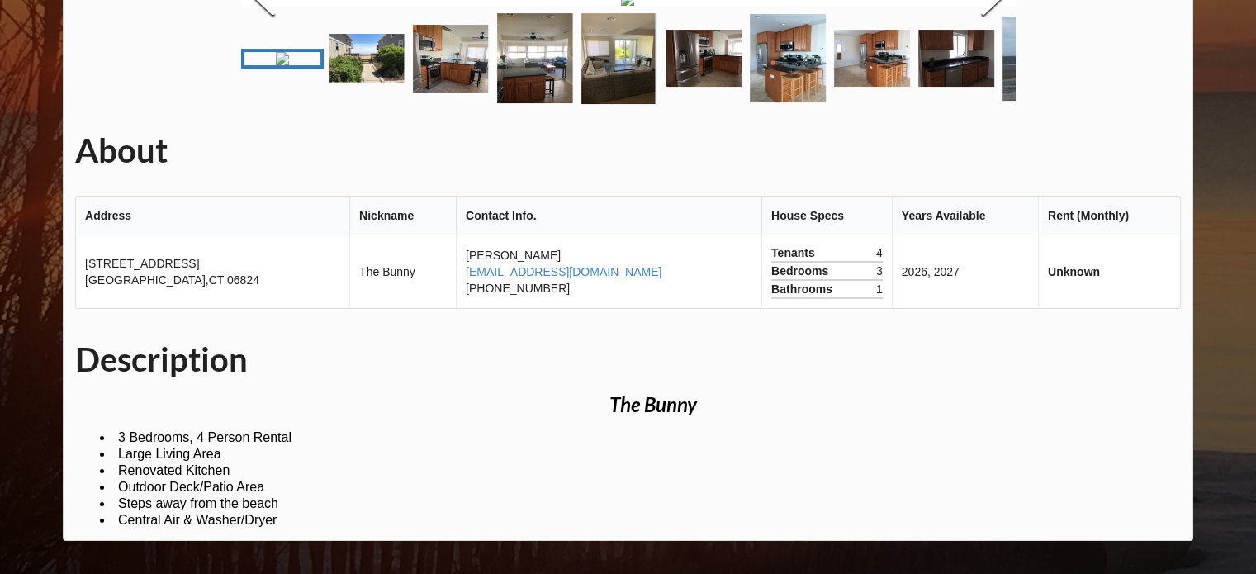
click at [447, 92] on img "Go to Slide 3" at bounding box center [451, 59] width 76 height 68
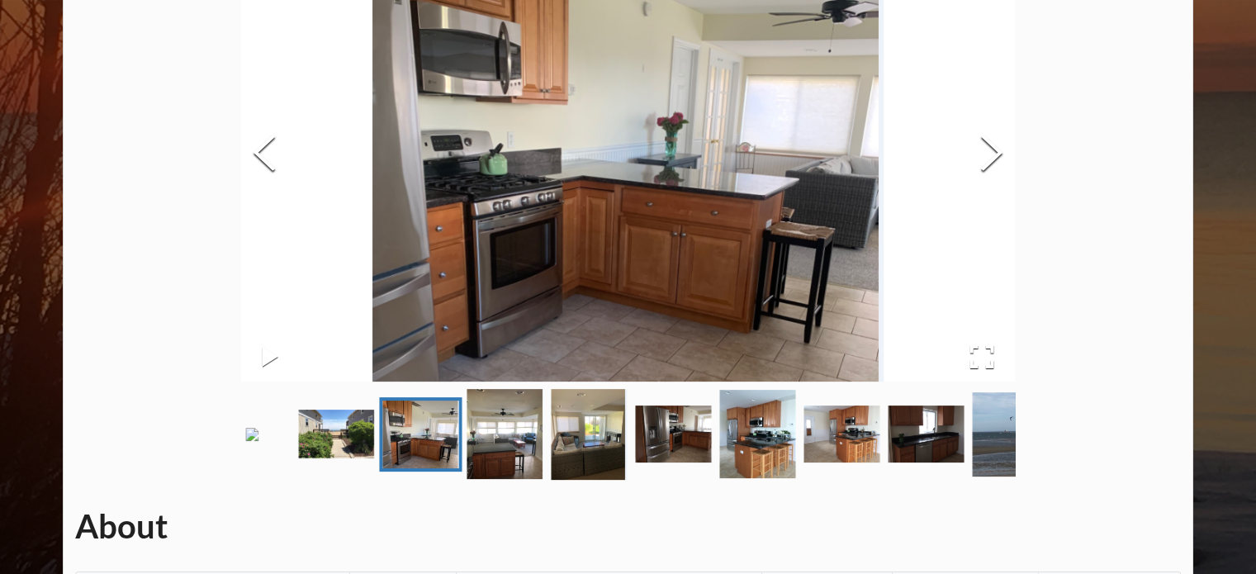
click at [522, 467] on img "Go to Slide 4" at bounding box center [504, 434] width 76 height 90
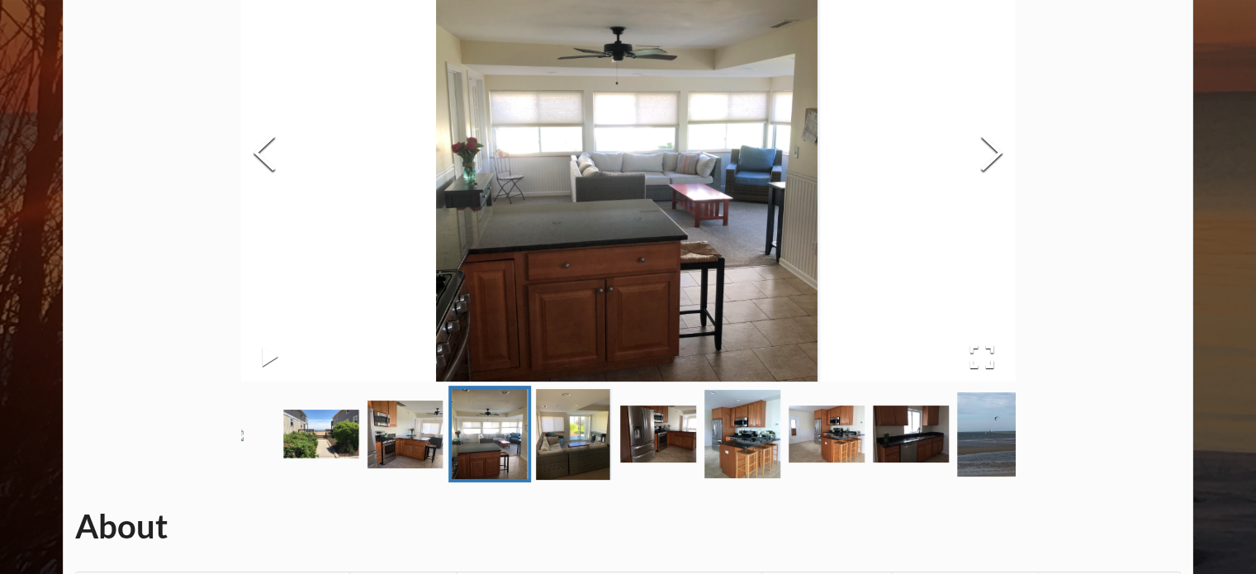
click at [553, 465] on img "Go to Slide 5" at bounding box center [574, 434] width 76 height 91
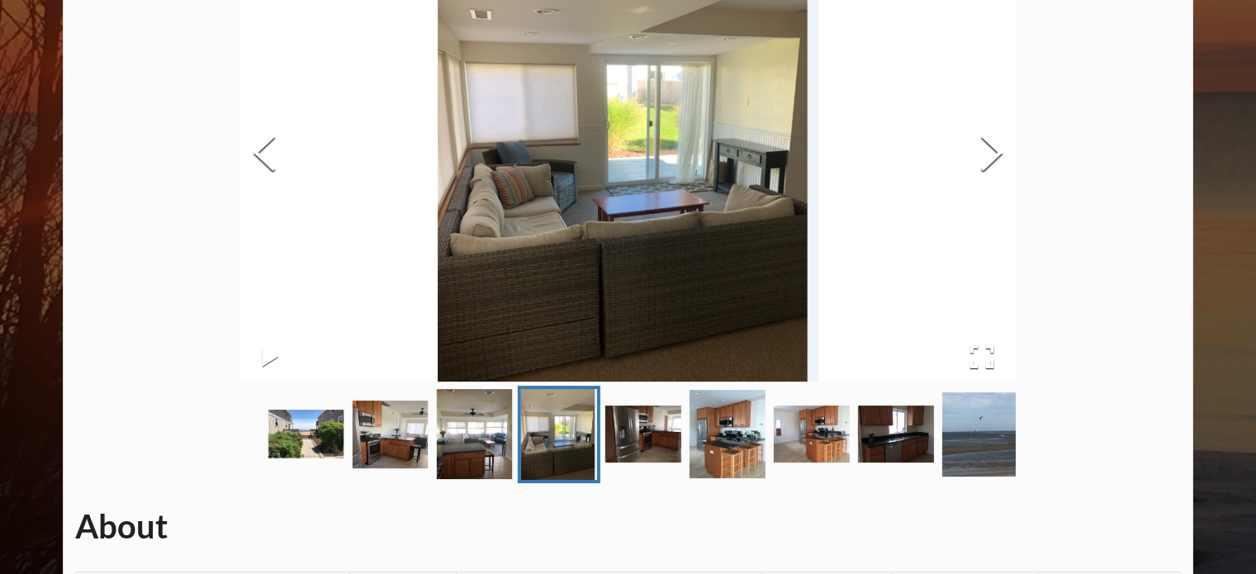
click at [638, 462] on img "Go to Slide 6" at bounding box center [643, 433] width 76 height 57
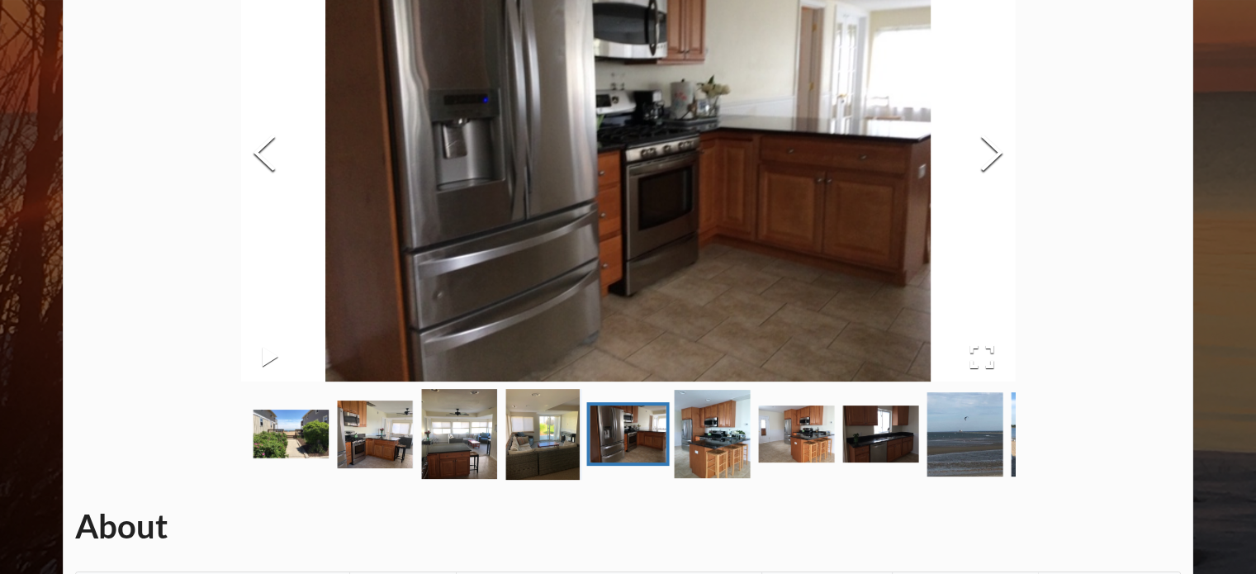
click at [706, 478] on img "Go to Slide 7" at bounding box center [712, 434] width 76 height 88
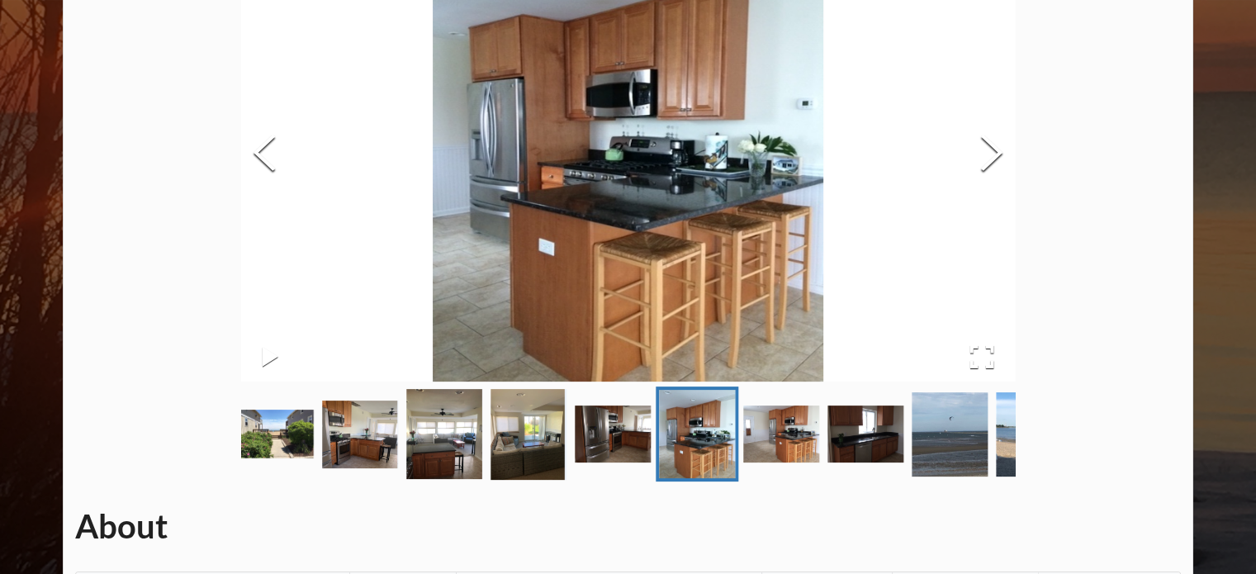
click at [763, 462] on img "Go to Slide 8" at bounding box center [781, 433] width 76 height 57
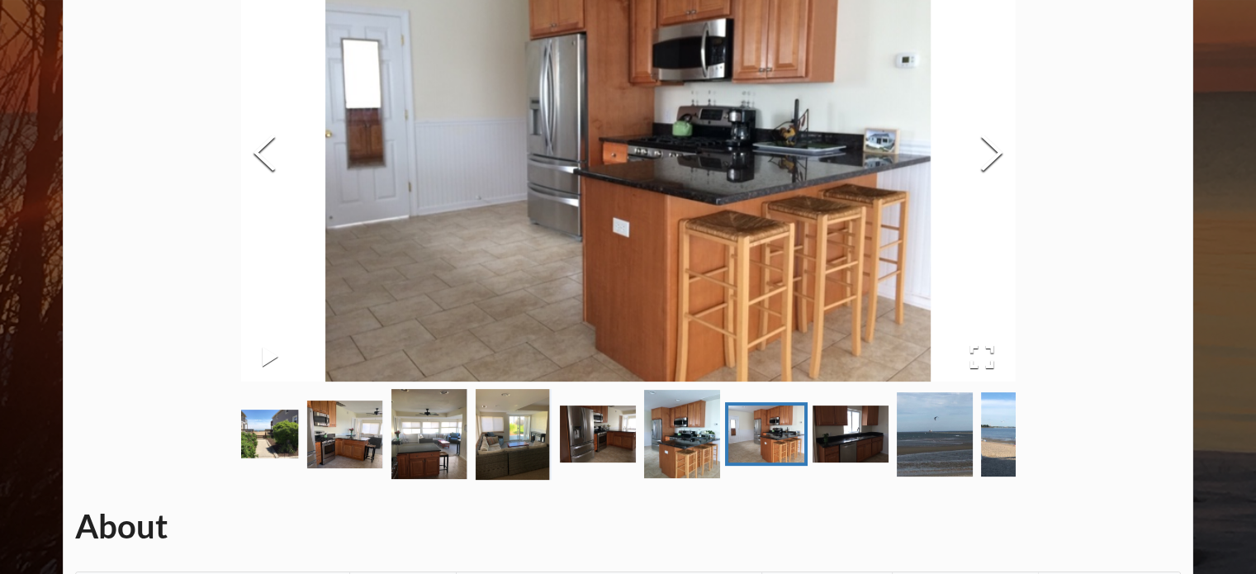
click at [842, 462] on img "Go to Slide 9" at bounding box center [850, 433] width 76 height 57
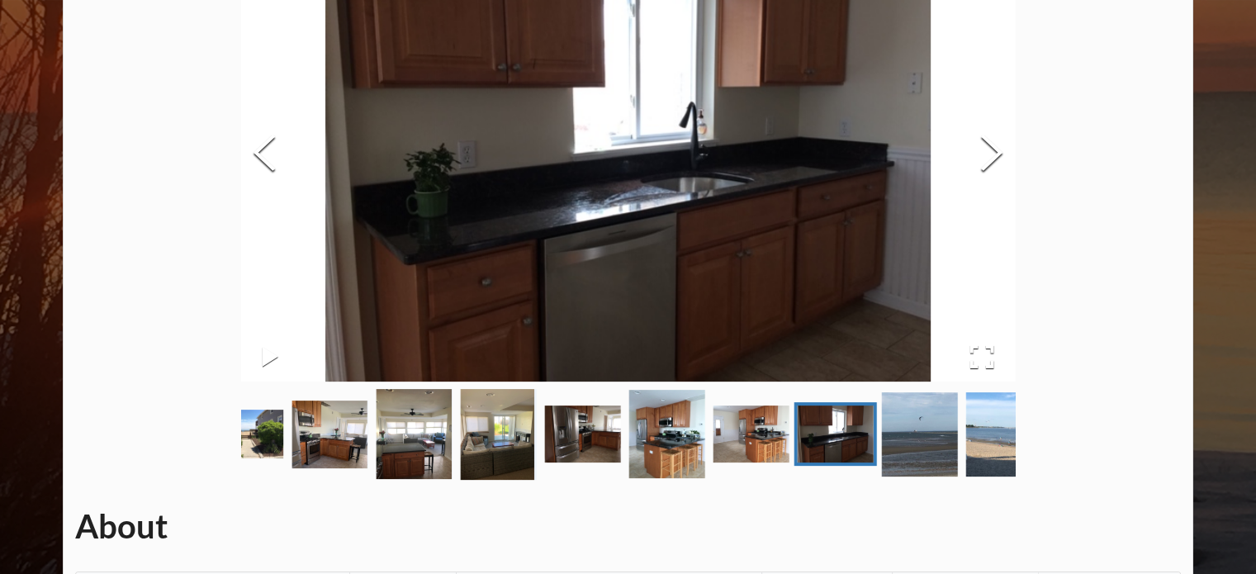
click at [923, 476] on img "Go to Slide 10" at bounding box center [919, 434] width 76 height 84
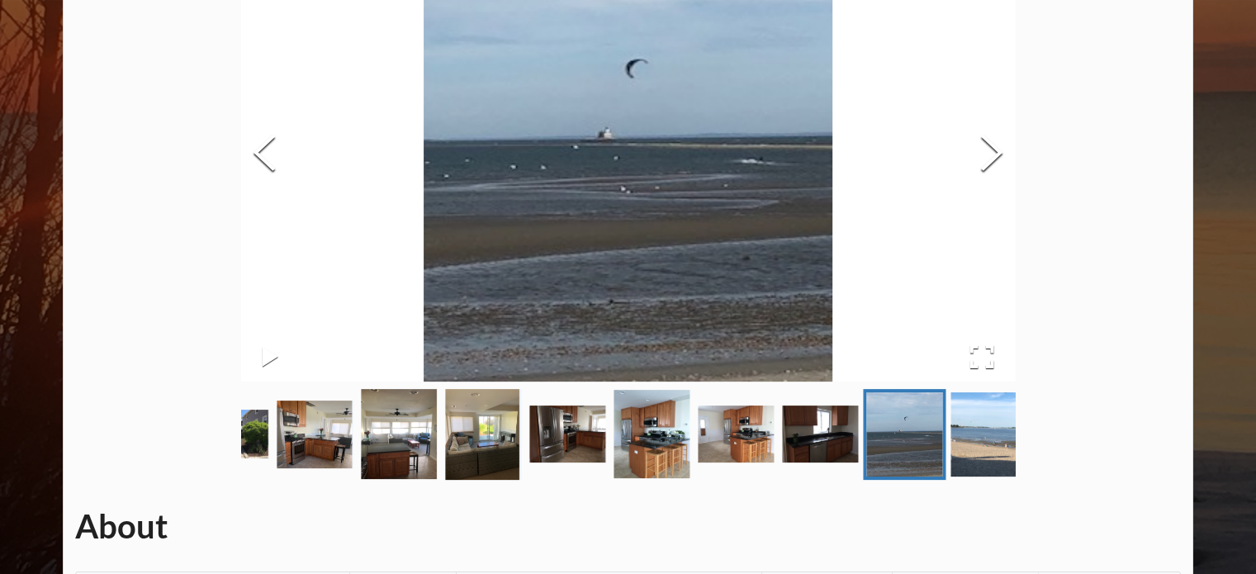
click at [977, 476] on img "Go to Slide 11" at bounding box center [988, 434] width 76 height 84
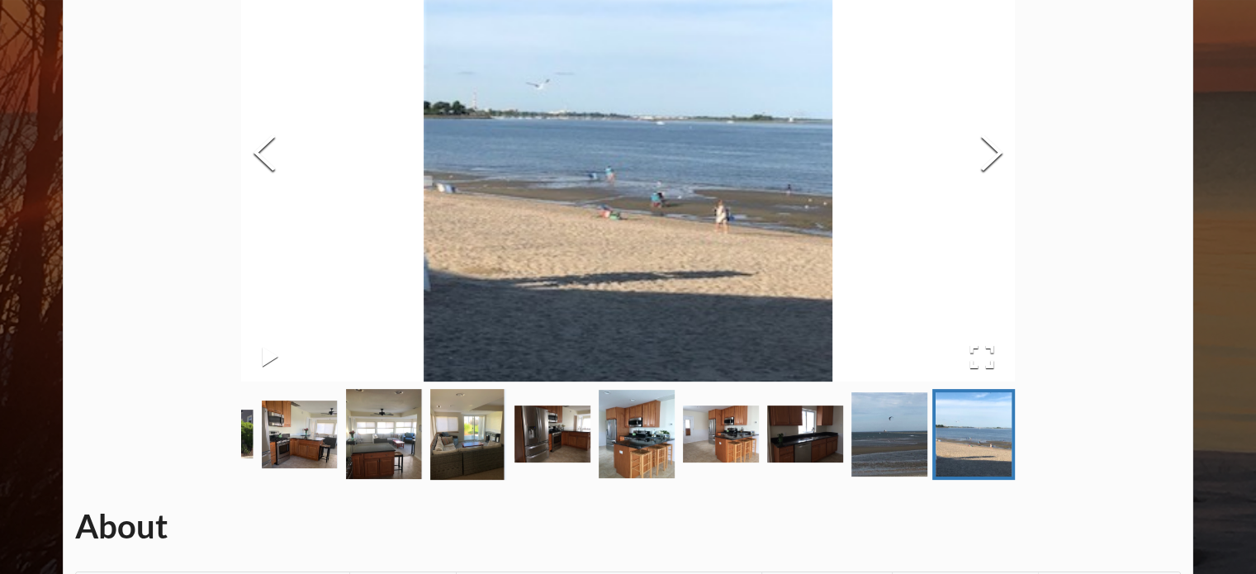
click at [317, 435] on img "Go to Slide 3" at bounding box center [300, 434] width 76 height 68
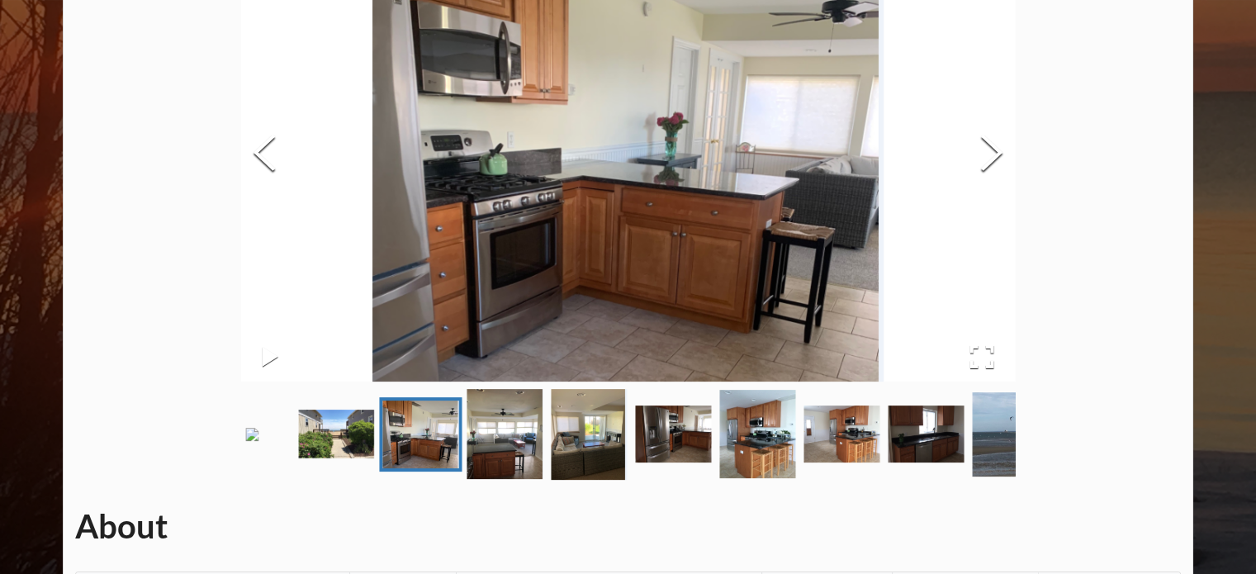
click at [504, 479] on img "Go to Slide 4" at bounding box center [504, 434] width 76 height 90
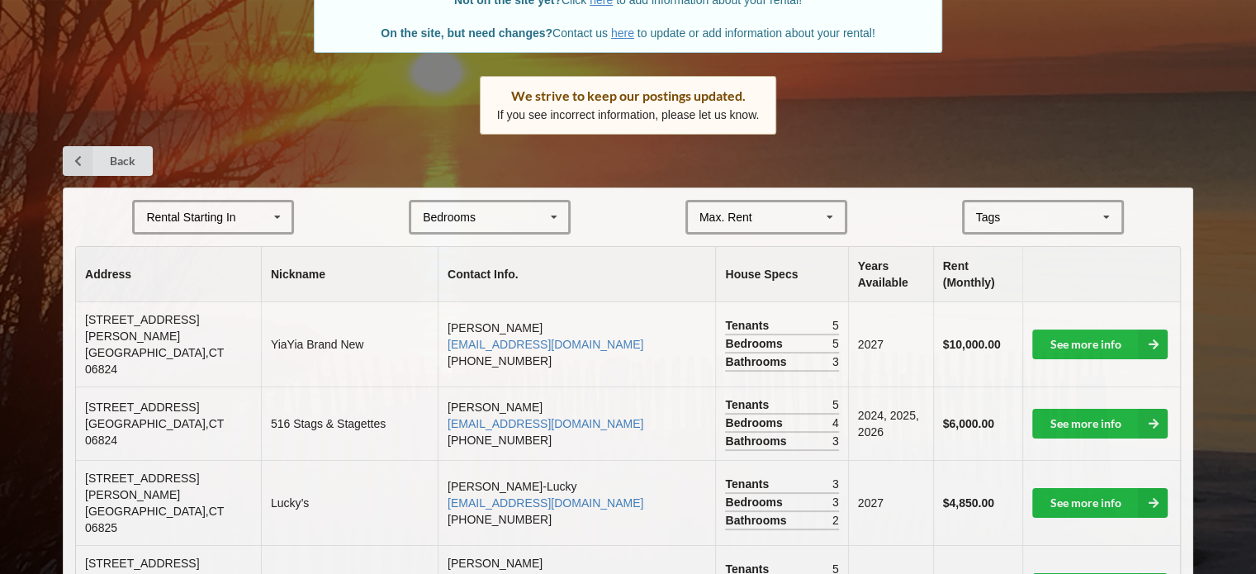
scroll to position [1168, 0]
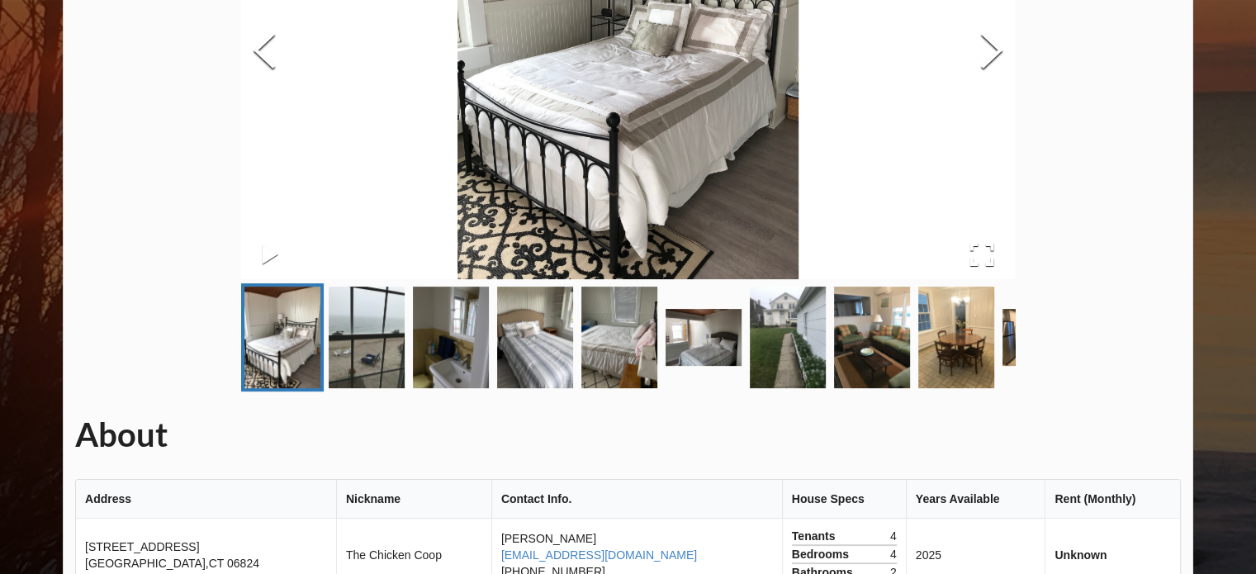
scroll to position [295, 0]
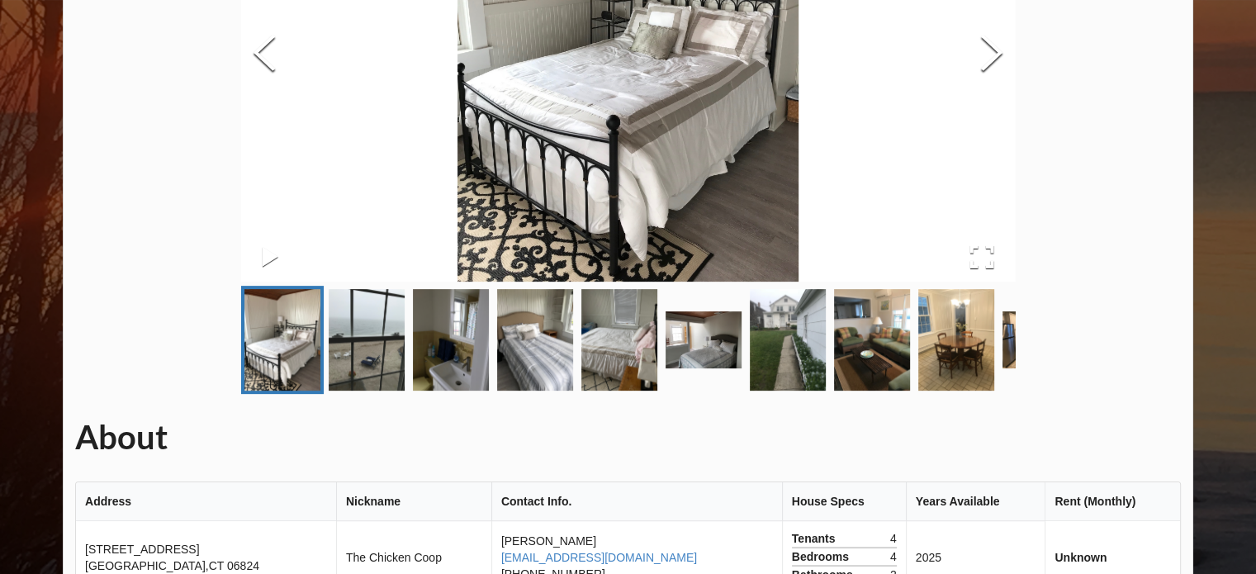
click at [612, 355] on img "Go to Slide 5" at bounding box center [619, 340] width 76 height 102
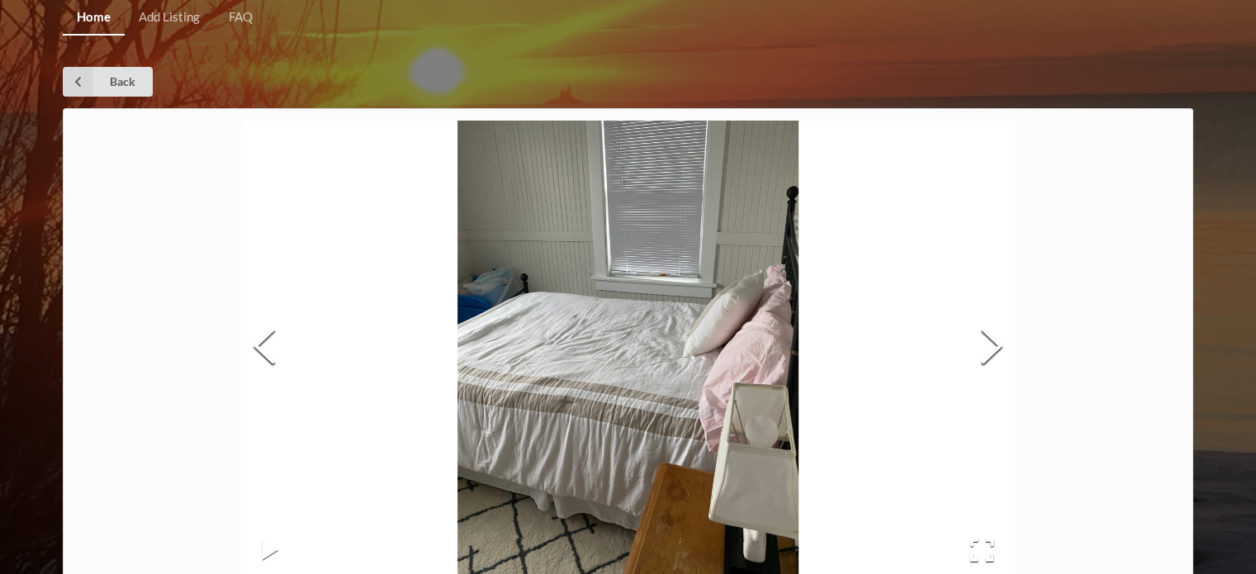
scroll to position [0, 0]
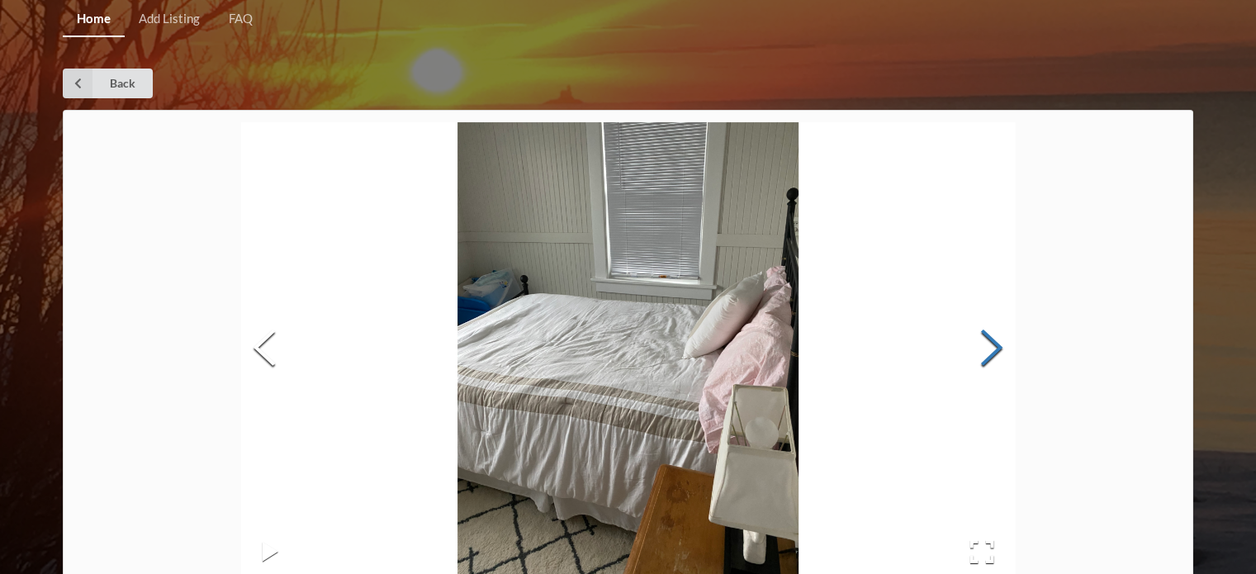
click at [981, 348] on button "Next Slide" at bounding box center [991, 349] width 46 height 149
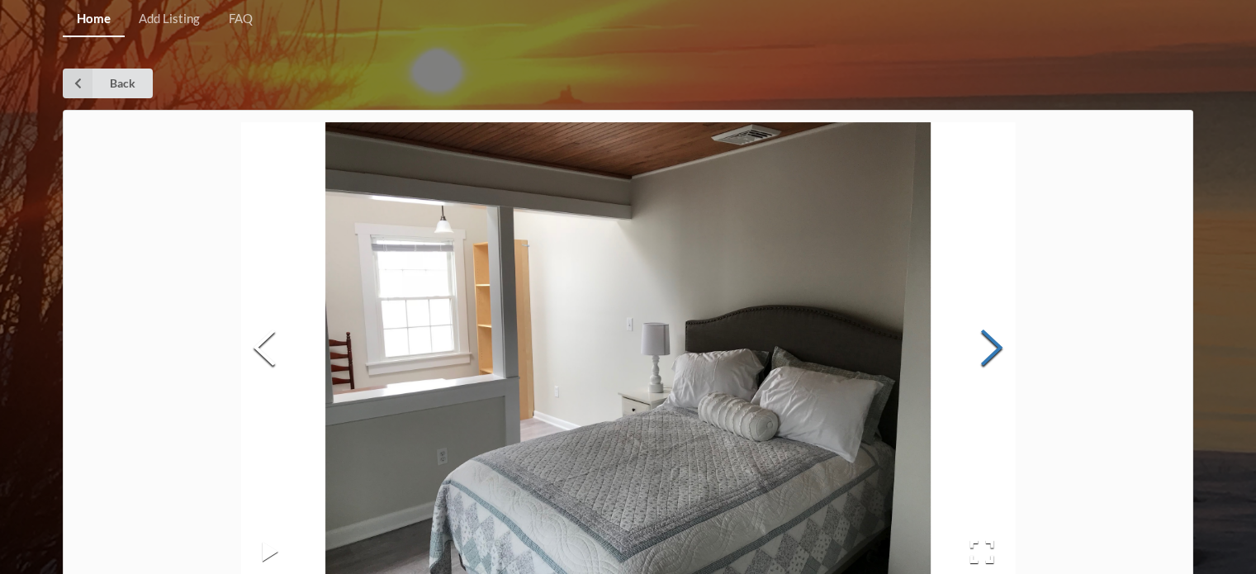
click at [981, 348] on button "Next Slide" at bounding box center [991, 349] width 46 height 149
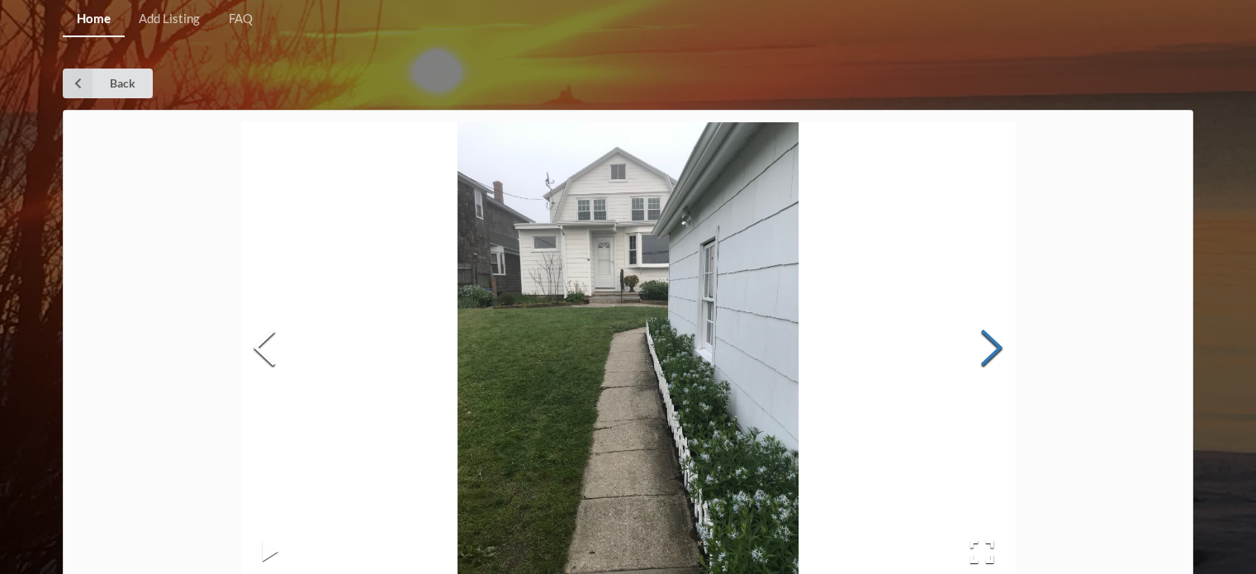
click at [981, 348] on button "Next Slide" at bounding box center [991, 349] width 46 height 149
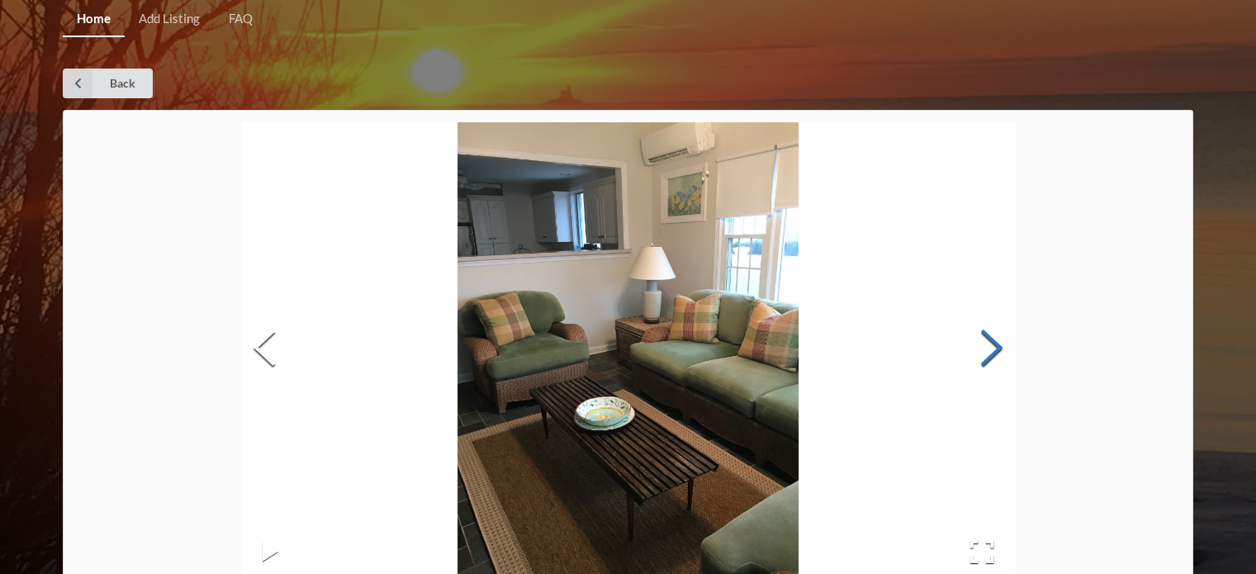
click at [981, 348] on button "Next Slide" at bounding box center [991, 349] width 46 height 149
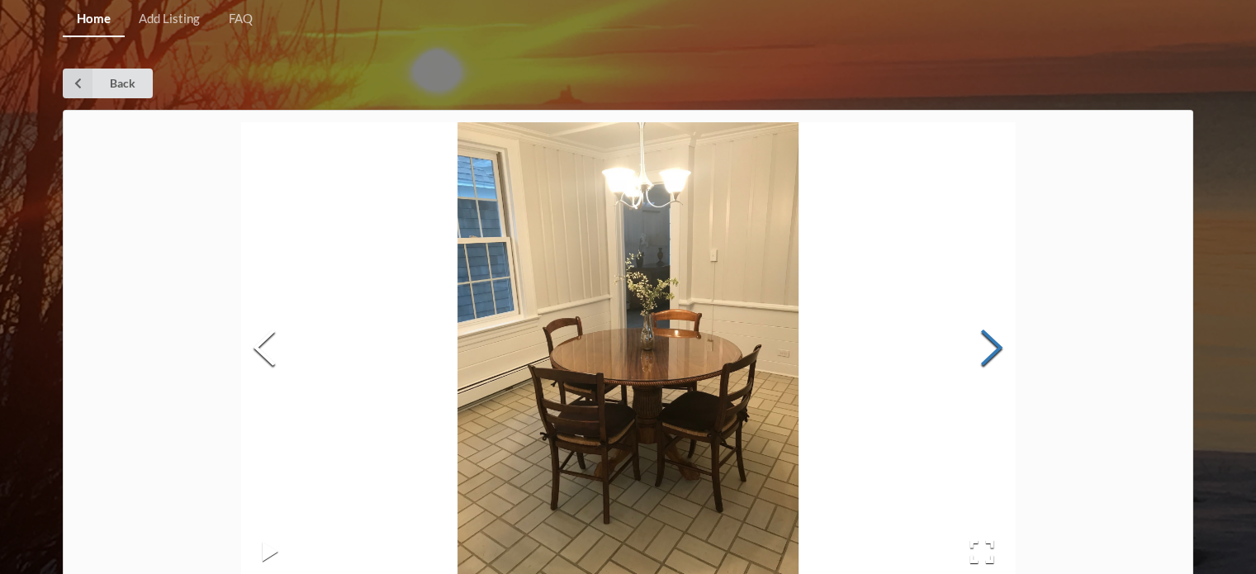
click at [981, 348] on button "Next Slide" at bounding box center [991, 349] width 46 height 149
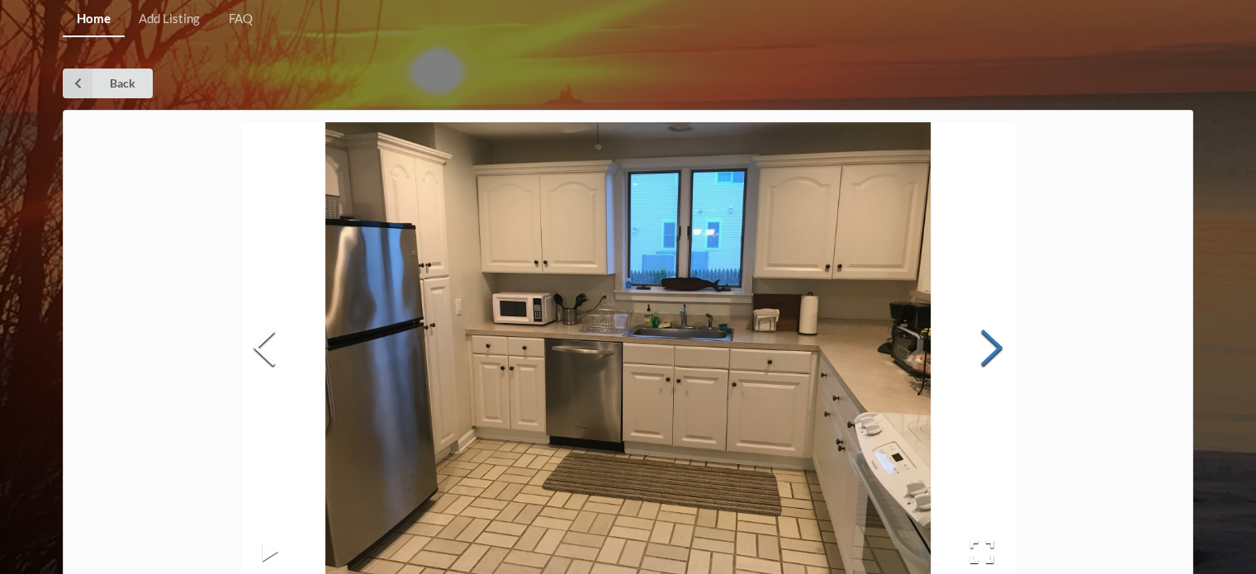
click at [981, 348] on button "Next Slide" at bounding box center [991, 349] width 46 height 149
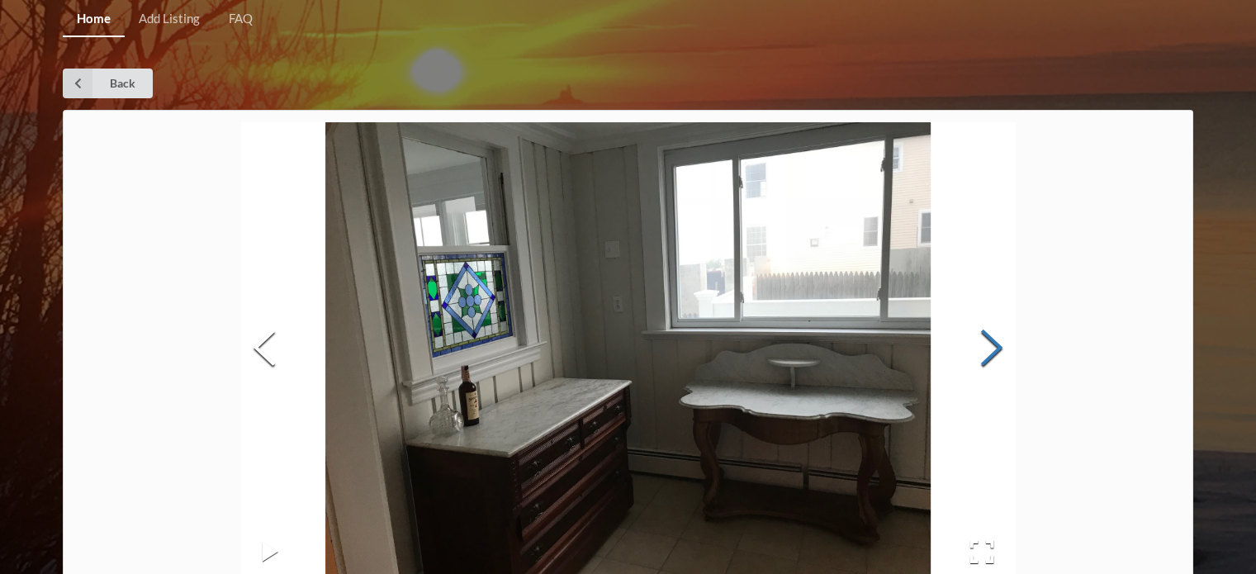
click at [981, 348] on button "Next Slide" at bounding box center [991, 349] width 46 height 149
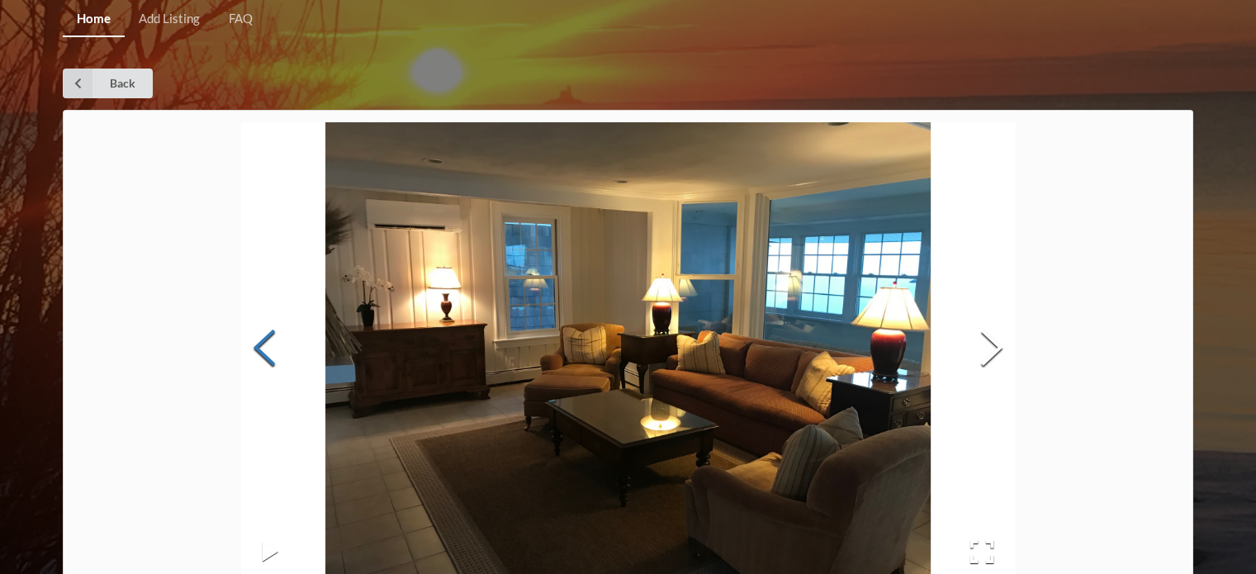
click at [248, 346] on button "Previous Slide" at bounding box center [264, 349] width 46 height 149
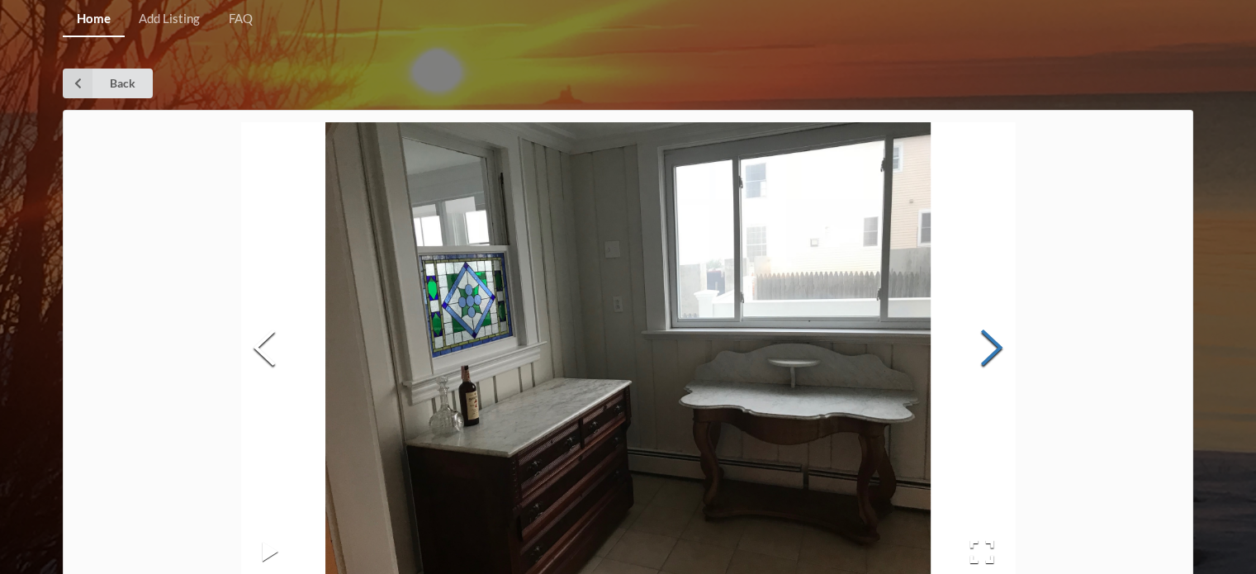
click at [999, 348] on button "Next Slide" at bounding box center [991, 349] width 46 height 149
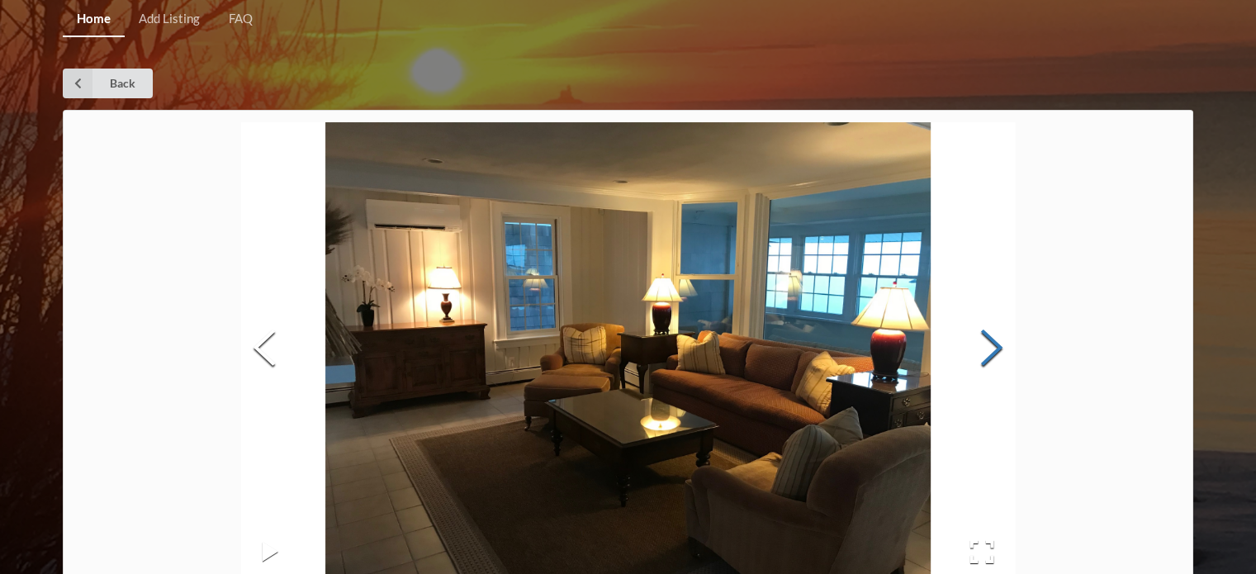
click at [999, 348] on button "Next Slide" at bounding box center [991, 349] width 46 height 149
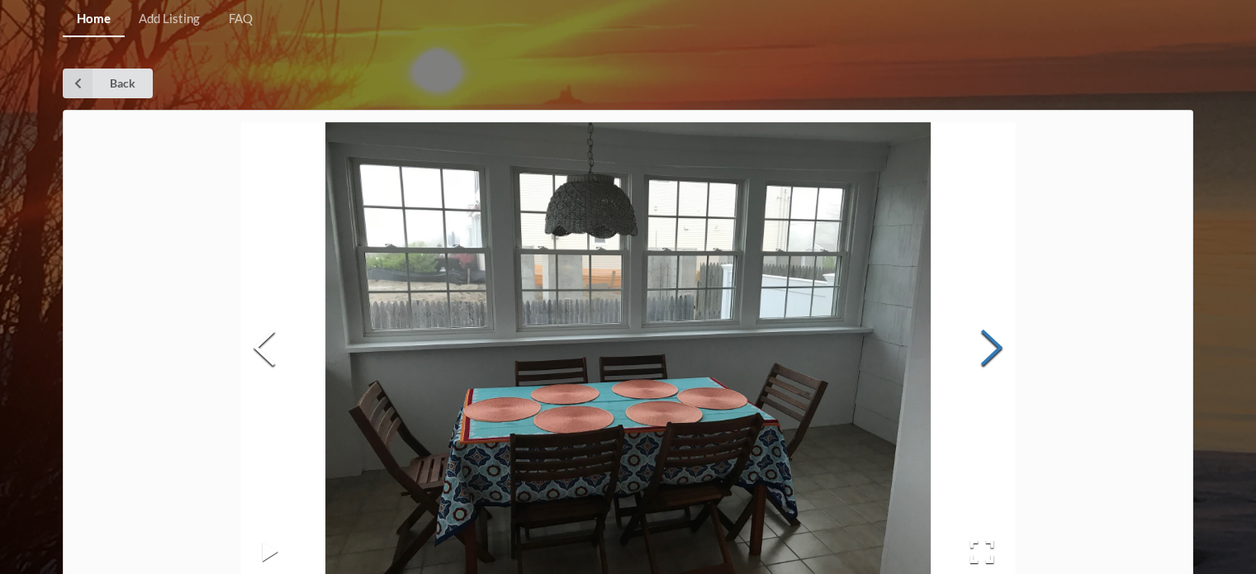
click at [999, 348] on button "Next Slide" at bounding box center [991, 349] width 46 height 149
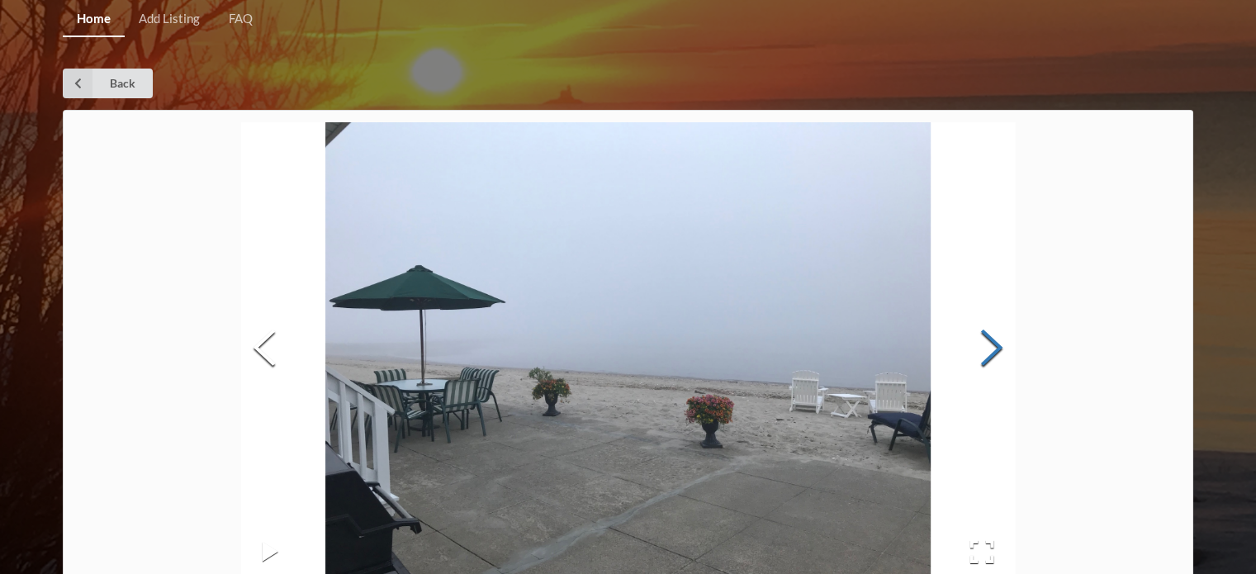
click at [999, 348] on button "Next Slide" at bounding box center [991, 349] width 46 height 149
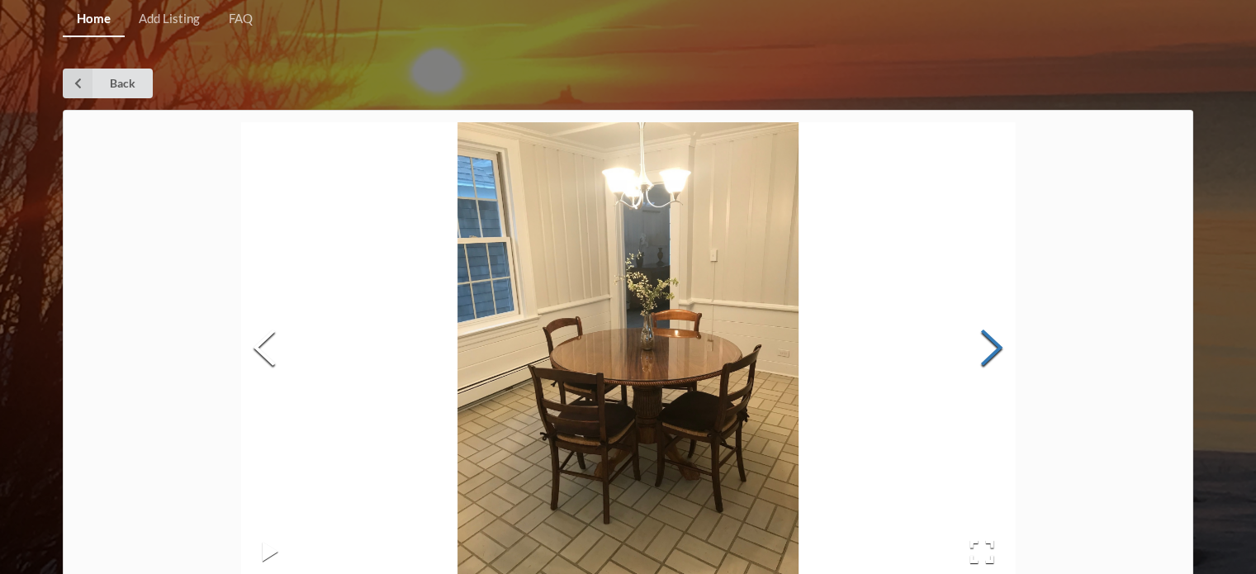
click at [999, 348] on button "Next Slide" at bounding box center [991, 349] width 46 height 149
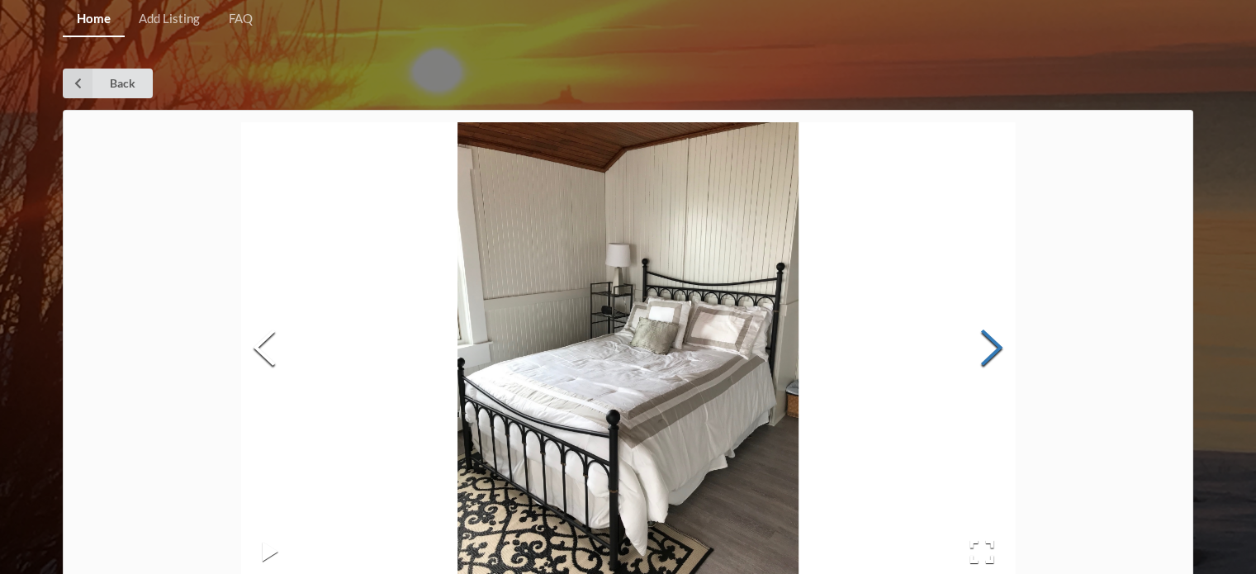
click at [999, 348] on button "Next Slide" at bounding box center [991, 349] width 46 height 149
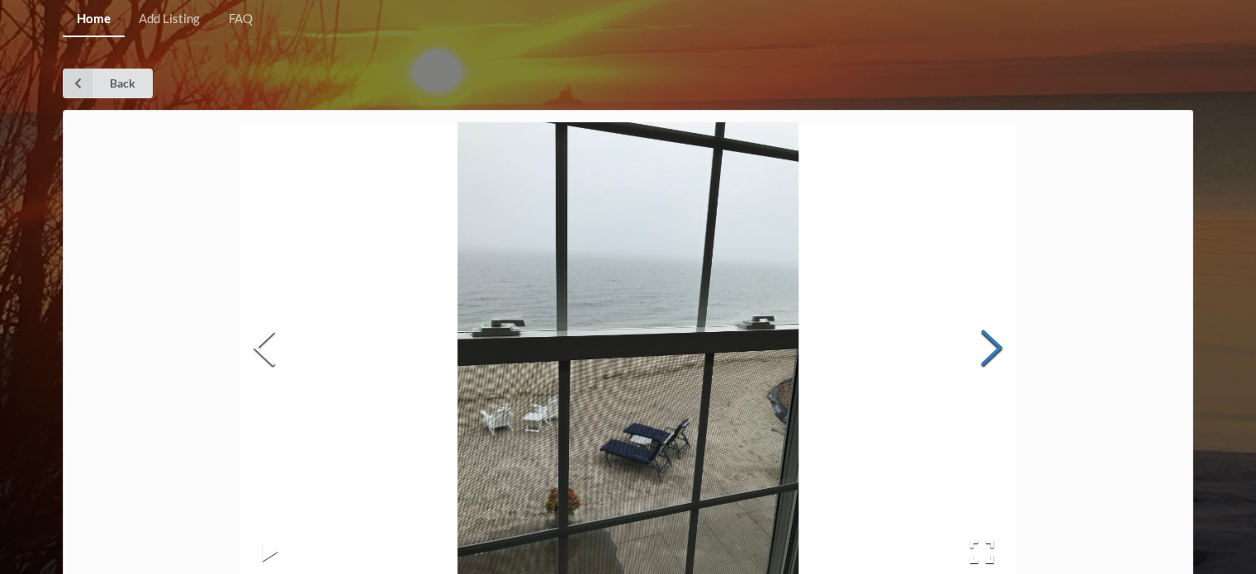
click at [999, 348] on button "Next Slide" at bounding box center [991, 349] width 46 height 149
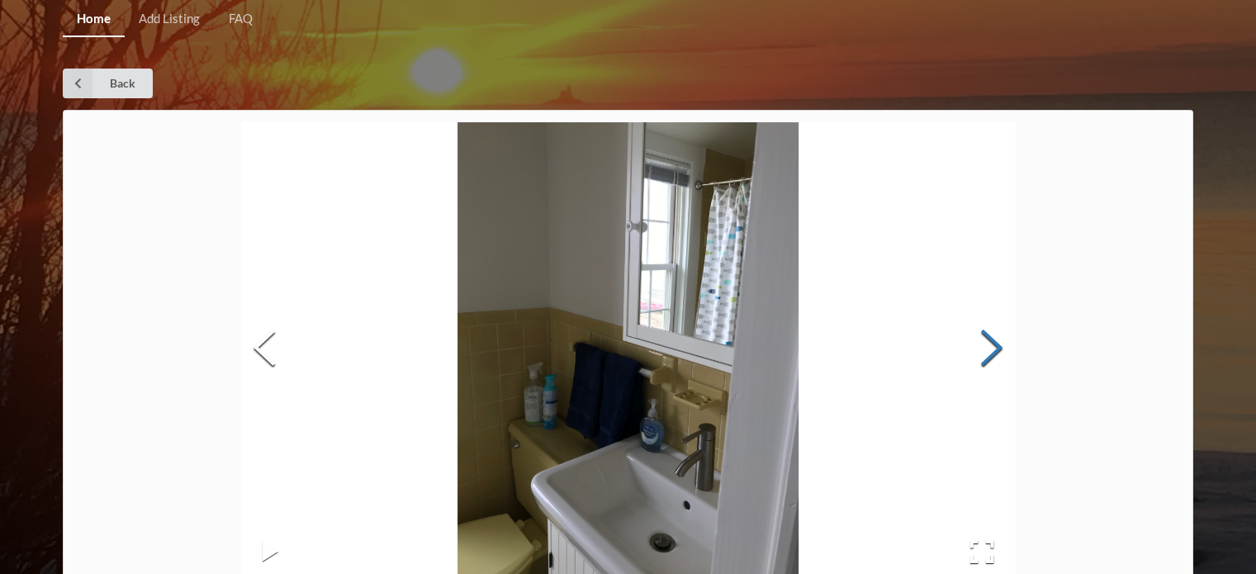
click at [999, 348] on button "Next Slide" at bounding box center [991, 349] width 46 height 149
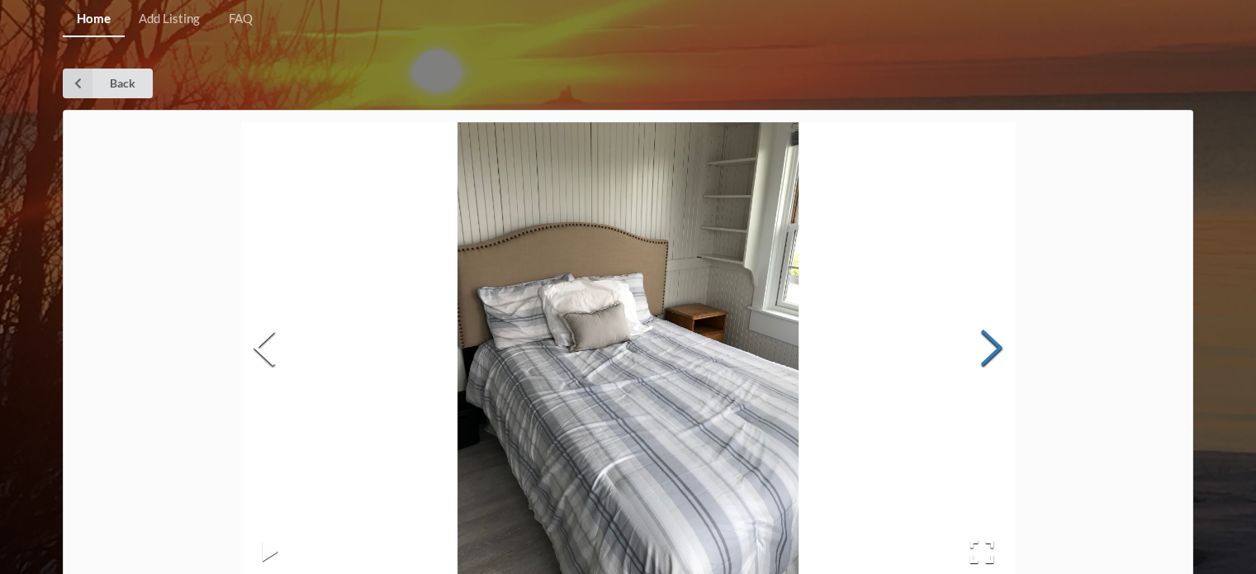
click at [999, 348] on button "Next Slide" at bounding box center [991, 349] width 46 height 149
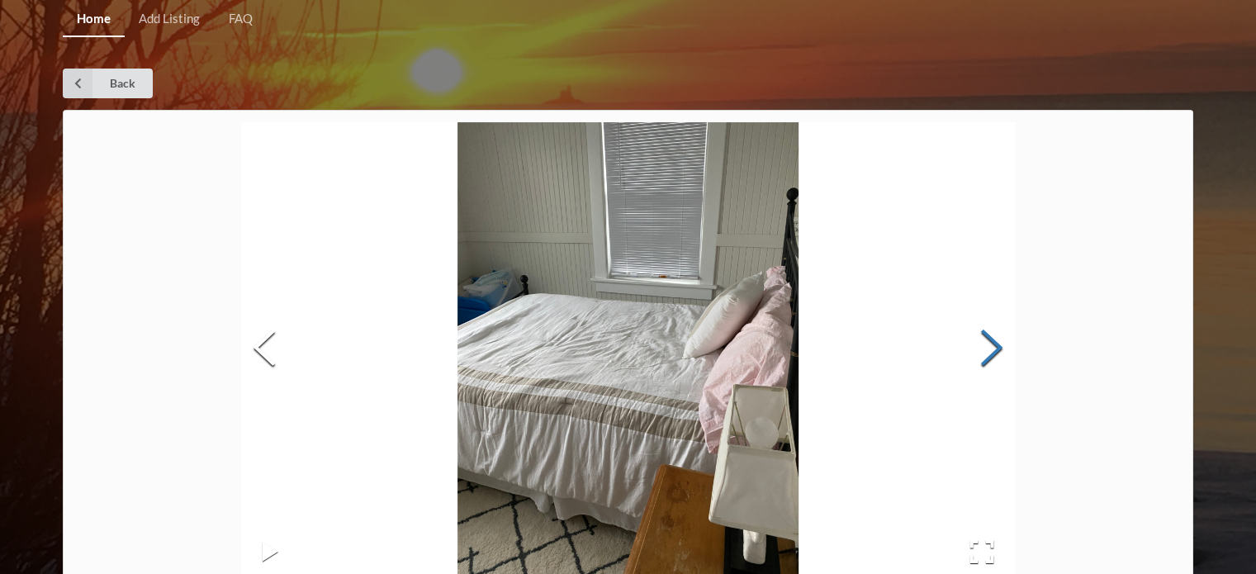
click at [999, 348] on button "Next Slide" at bounding box center [991, 349] width 46 height 149
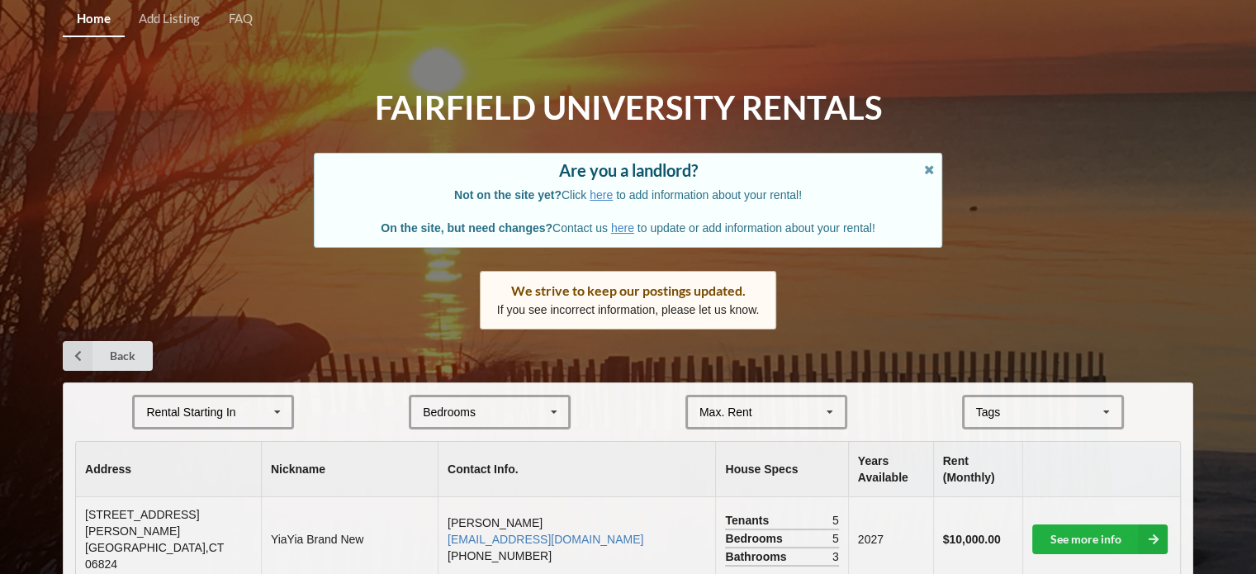
scroll to position [1385, 0]
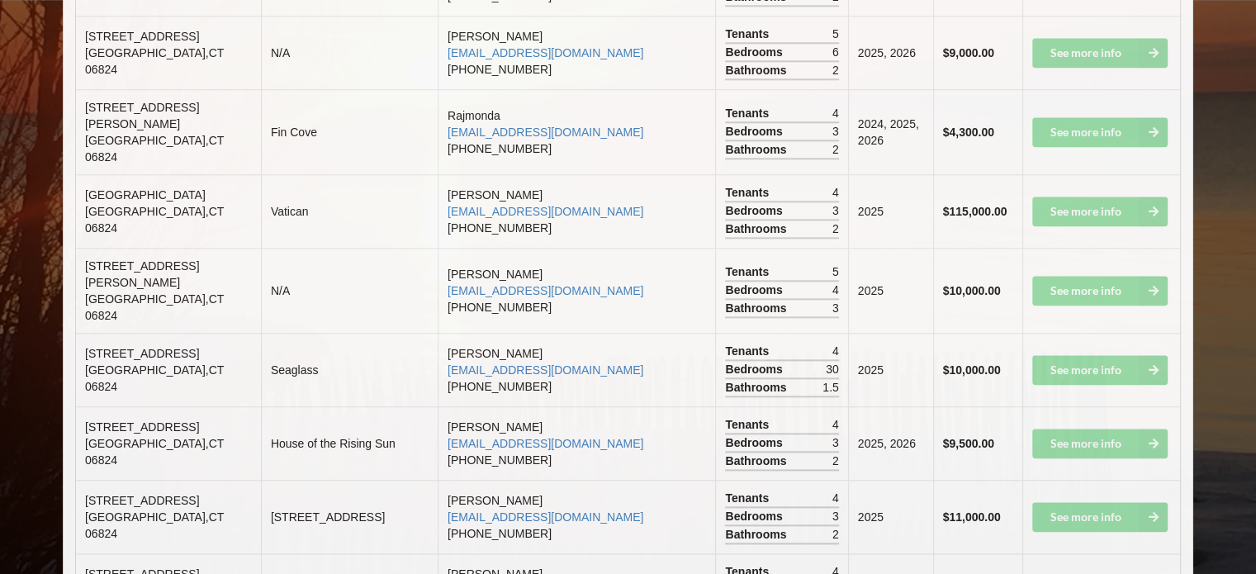
scroll to position [1875, 0]
